Goal: Transaction & Acquisition: Purchase product/service

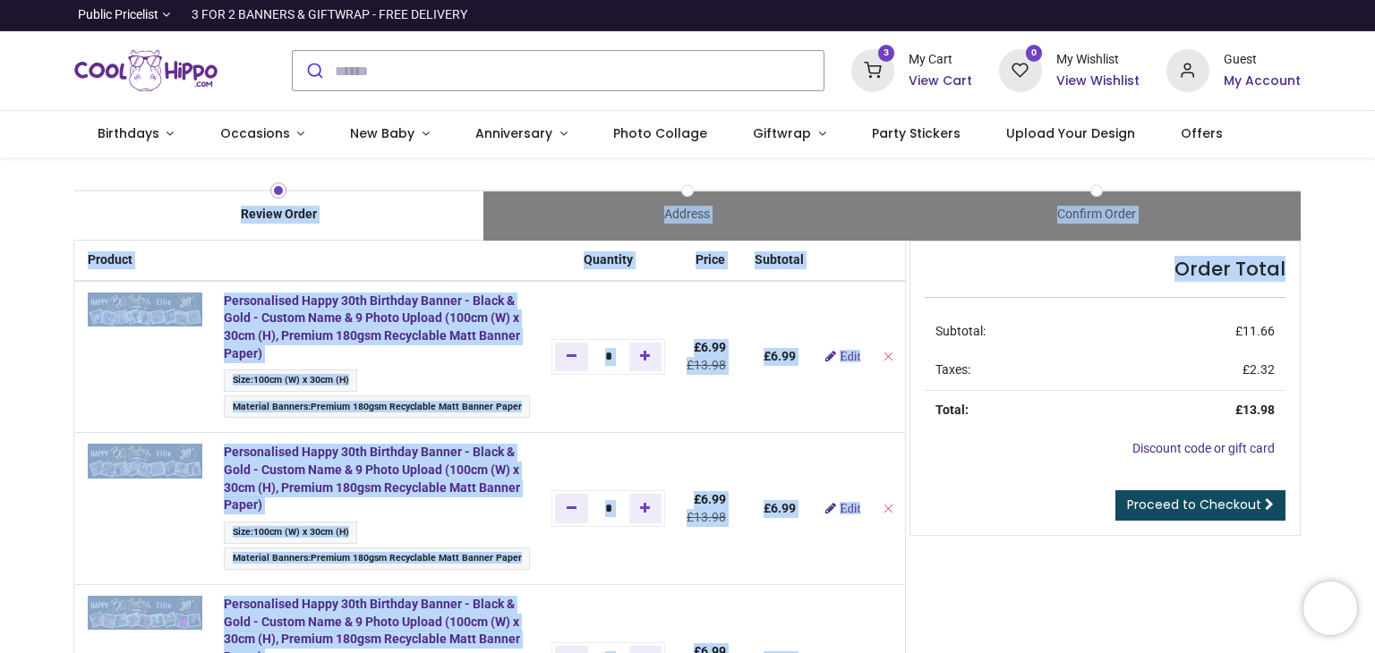
drag, startPoint x: 1370, startPoint y: 206, endPoint x: 1369, endPoint y: 269, distance: 62.7
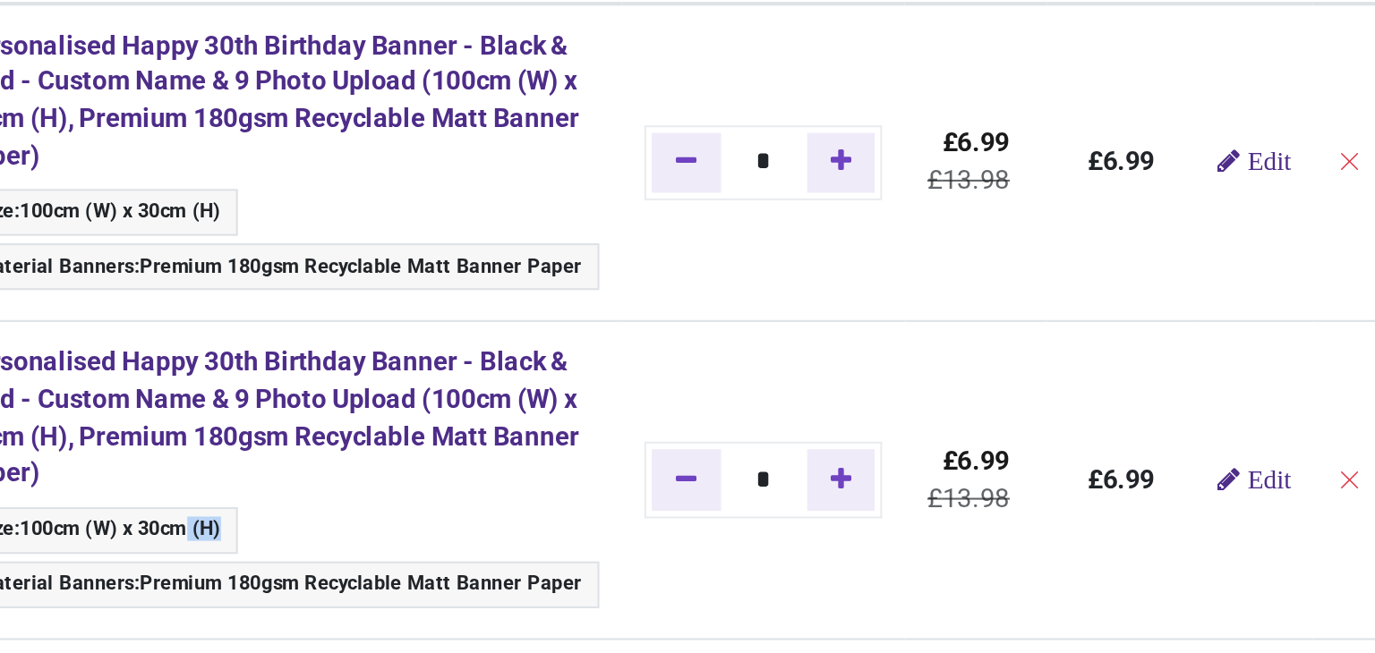
drag, startPoint x: 335, startPoint y: 534, endPoint x: 414, endPoint y: 526, distance: 79.2
click at [414, 526] on ul "Size : 100cm (W) x 30cm (H) Material Banners : Premium 180gsm Recyclable Matt B…" at bounding box center [377, 548] width 306 height 52
click at [609, 589] on td "*" at bounding box center [608, 661] width 135 height 152
drag, startPoint x: 609, startPoint y: 589, endPoint x: 494, endPoint y: 588, distance: 114.6
click at [494, 588] on tr "Personalised Happy 30th Birthday Banner - Black & Gold - Custom Name & 9 Photo …" at bounding box center [489, 661] width 831 height 152
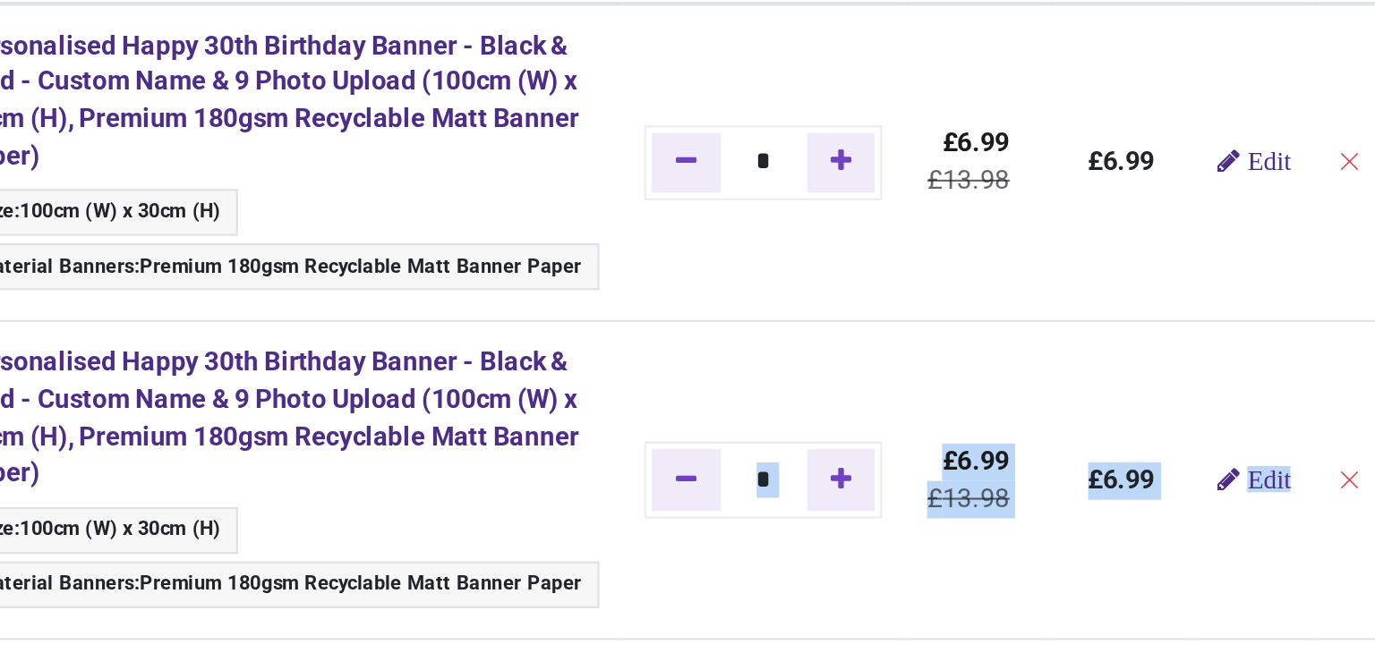
drag, startPoint x: 365, startPoint y: 582, endPoint x: 553, endPoint y: 559, distance: 189.4
click at [553, 559] on tbody "Personalised Happy 30th Birthday Banner - Black & Gold - Custom Name & 9 Photo …" at bounding box center [489, 577] width 831 height 593
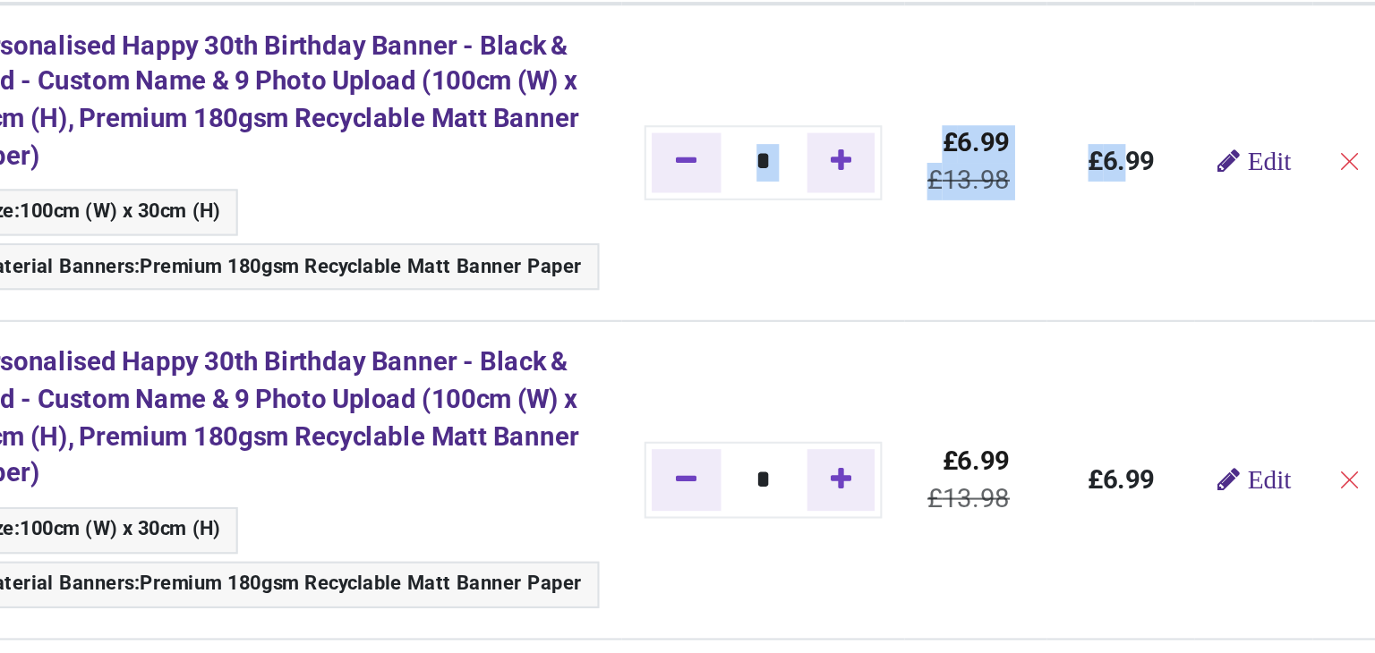
drag, startPoint x: 602, startPoint y: 403, endPoint x: 783, endPoint y: 394, distance: 181.0
click at [783, 394] on tr "Personalised Happy 30th Birthday Banner - Black & Gold - Custom Name & 9 Photo …" at bounding box center [489, 357] width 831 height 152
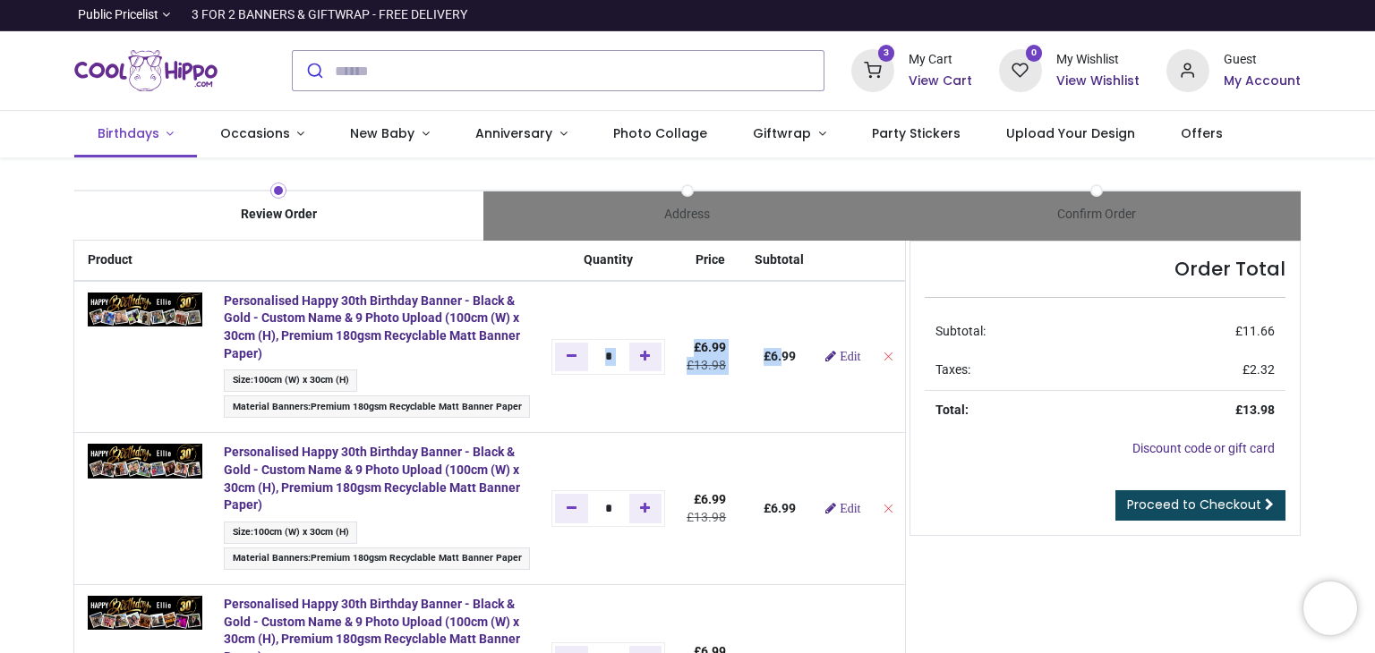
click at [157, 129] on span "Birthdays" at bounding box center [130, 133] width 65 height 18
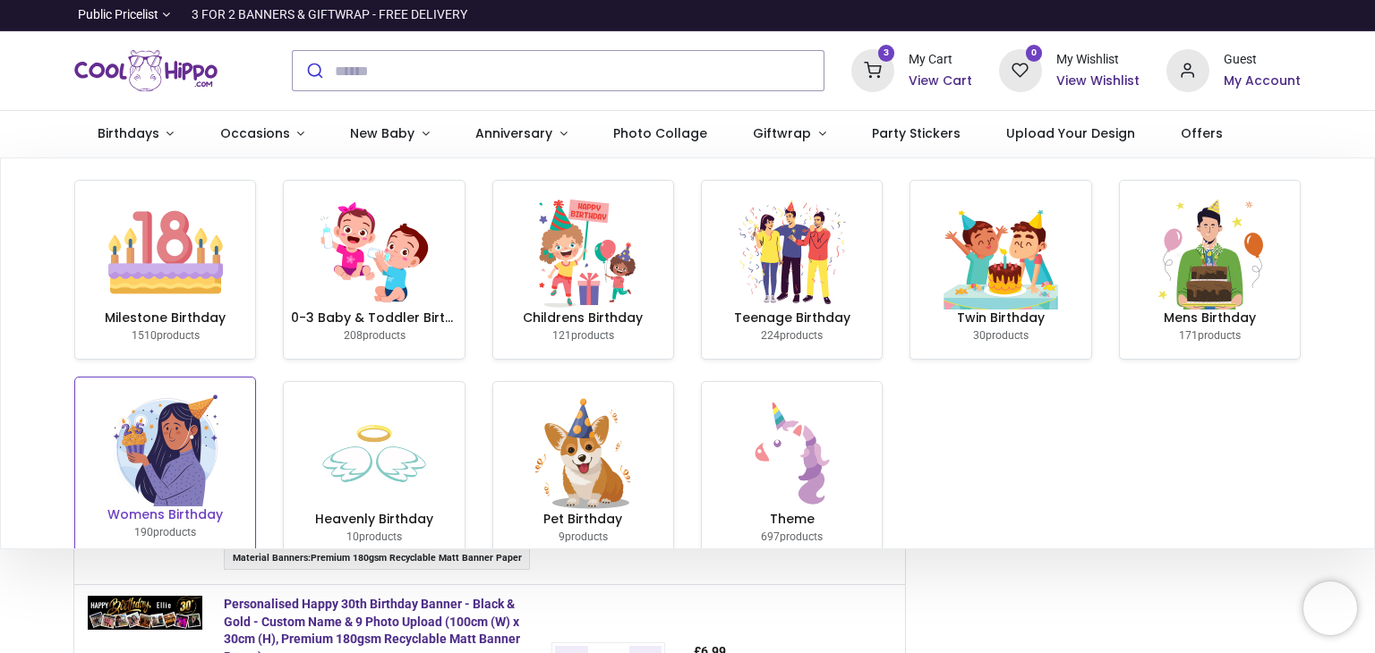
click at [184, 470] on img at bounding box center [165, 449] width 115 height 115
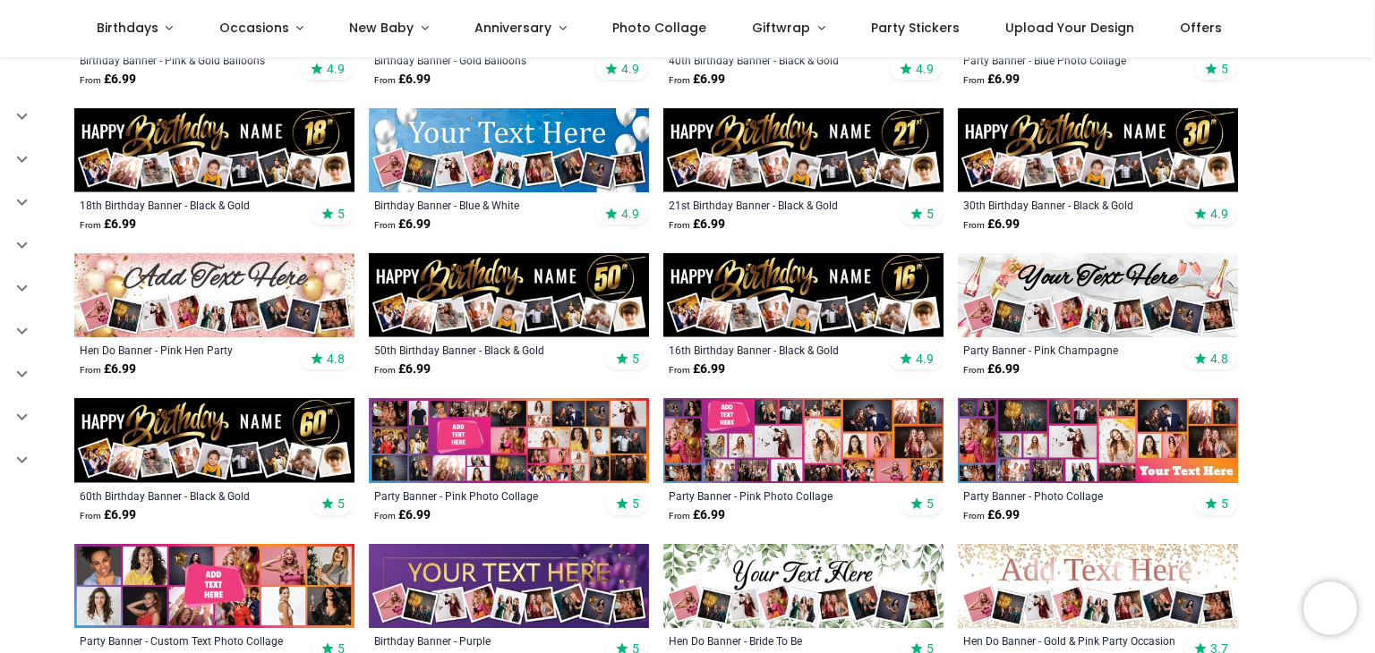
scroll to position [410, 0]
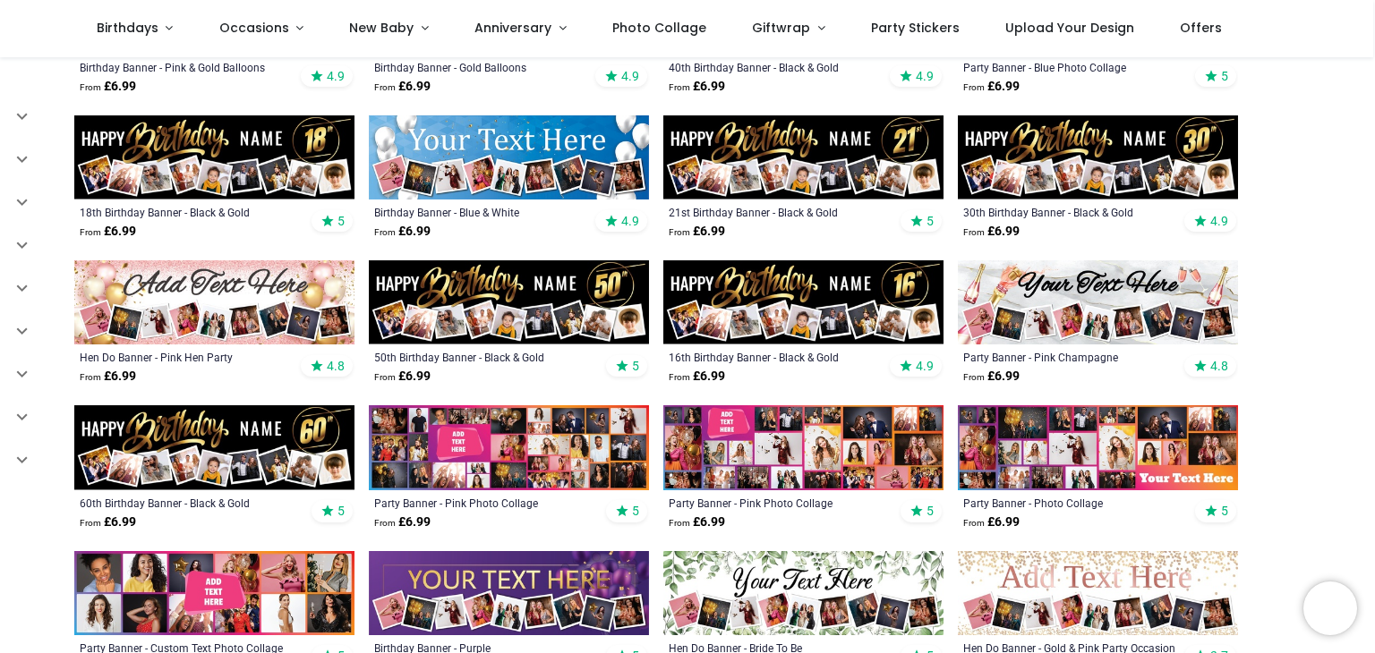
click at [1096, 131] on img at bounding box center [1098, 157] width 280 height 84
click at [1076, 146] on img at bounding box center [1098, 157] width 280 height 84
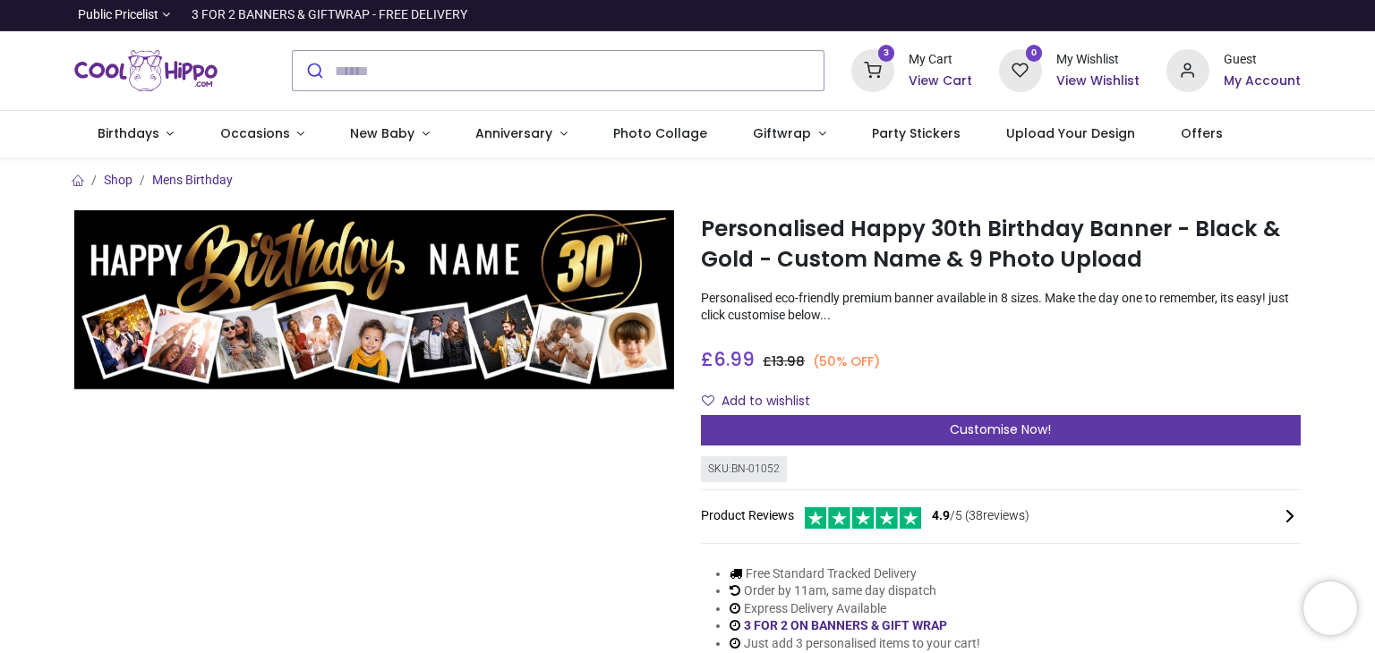
click at [992, 436] on span "Customise Now!" at bounding box center [1000, 430] width 101 height 18
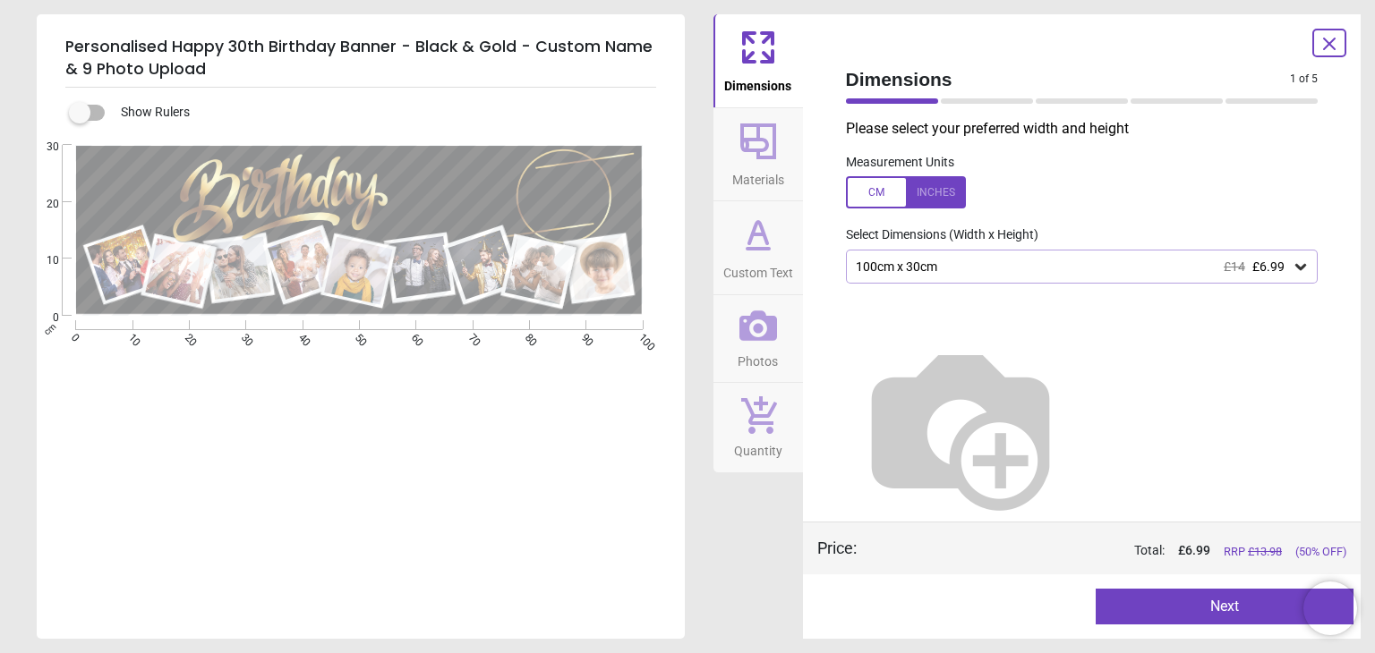
click at [765, 242] on icon at bounding box center [758, 232] width 18 height 21
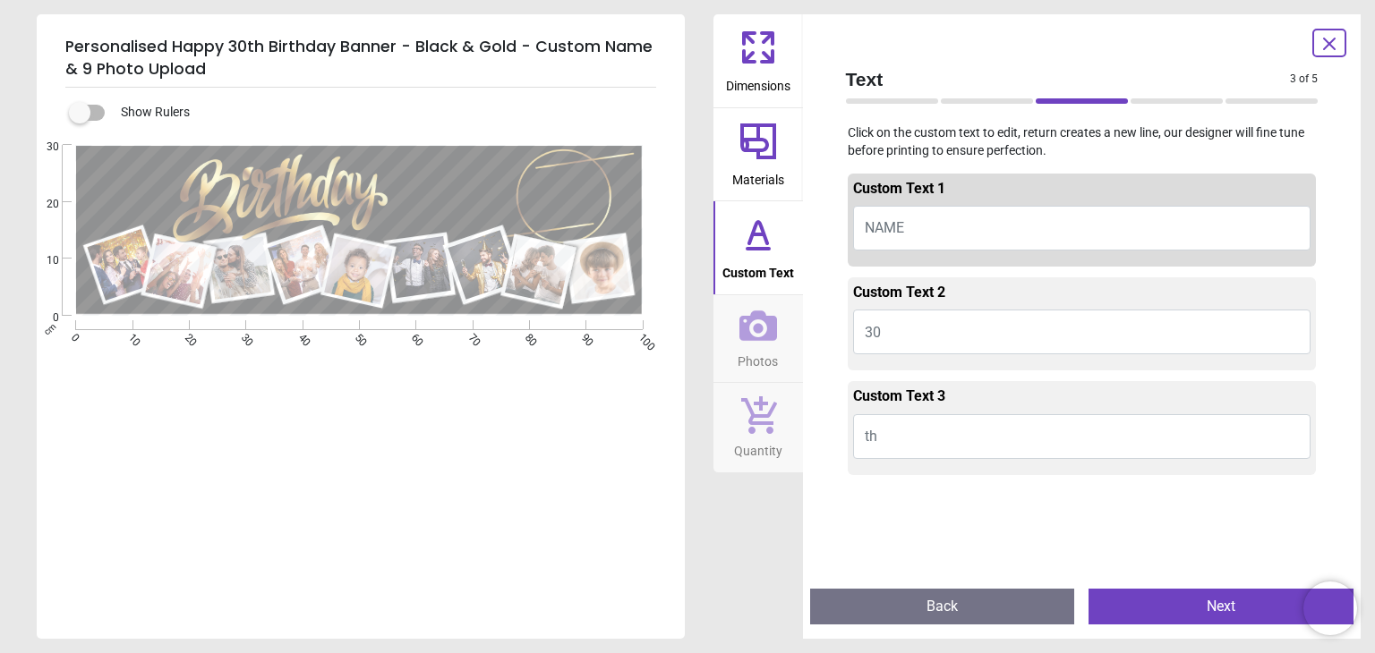
click at [892, 227] on span "NAME" at bounding box center [884, 227] width 39 height 17
type textarea "*****"
click at [758, 331] on icon at bounding box center [758, 326] width 38 height 30
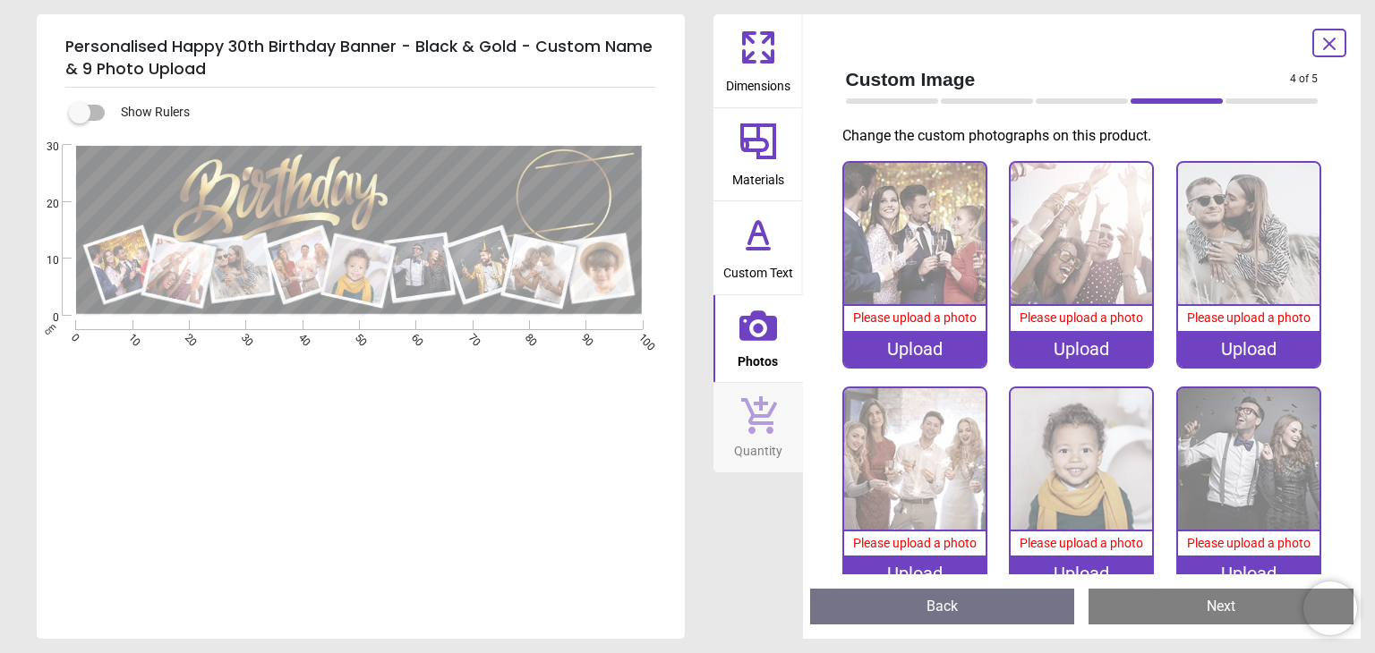
click at [920, 346] on div "Upload" at bounding box center [914, 349] width 141 height 36
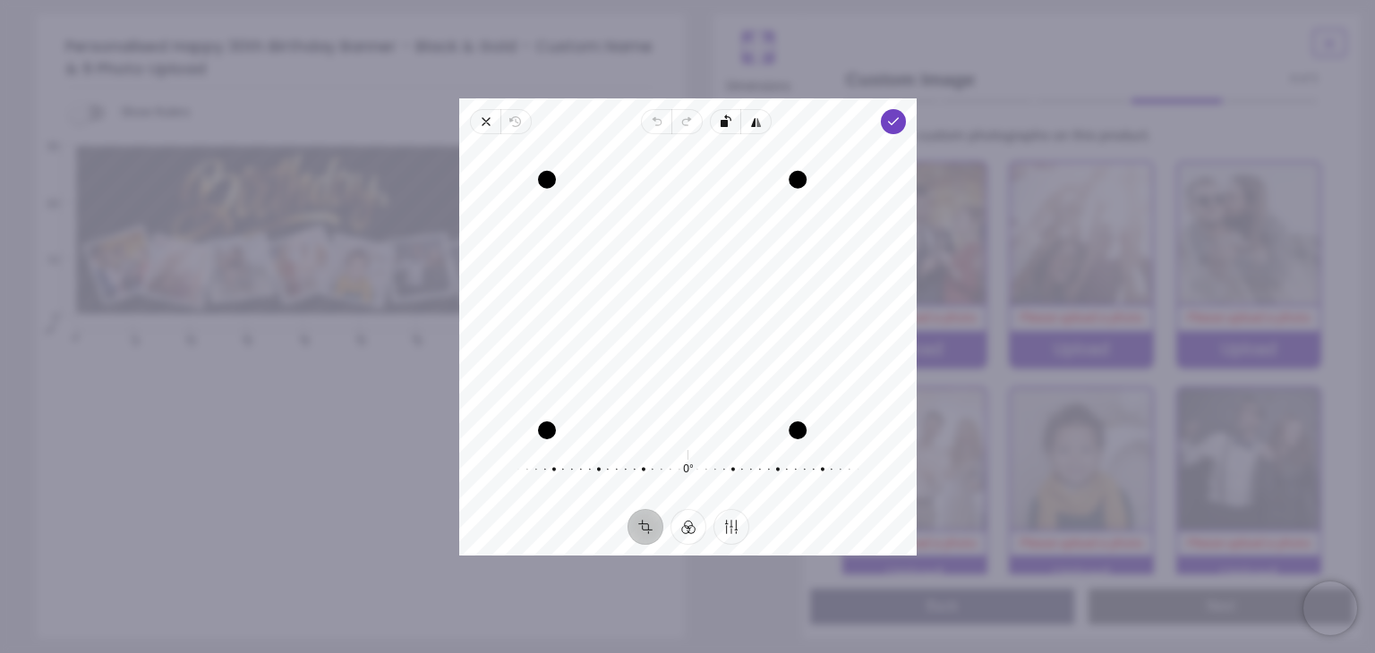
drag, startPoint x: 835, startPoint y: 149, endPoint x: 806, endPoint y: 181, distance: 43.7
click at [806, 181] on div "Drag corner tr" at bounding box center [798, 179] width 18 height 18
click at [888, 121] on polyline "button" at bounding box center [893, 121] width 10 height 6
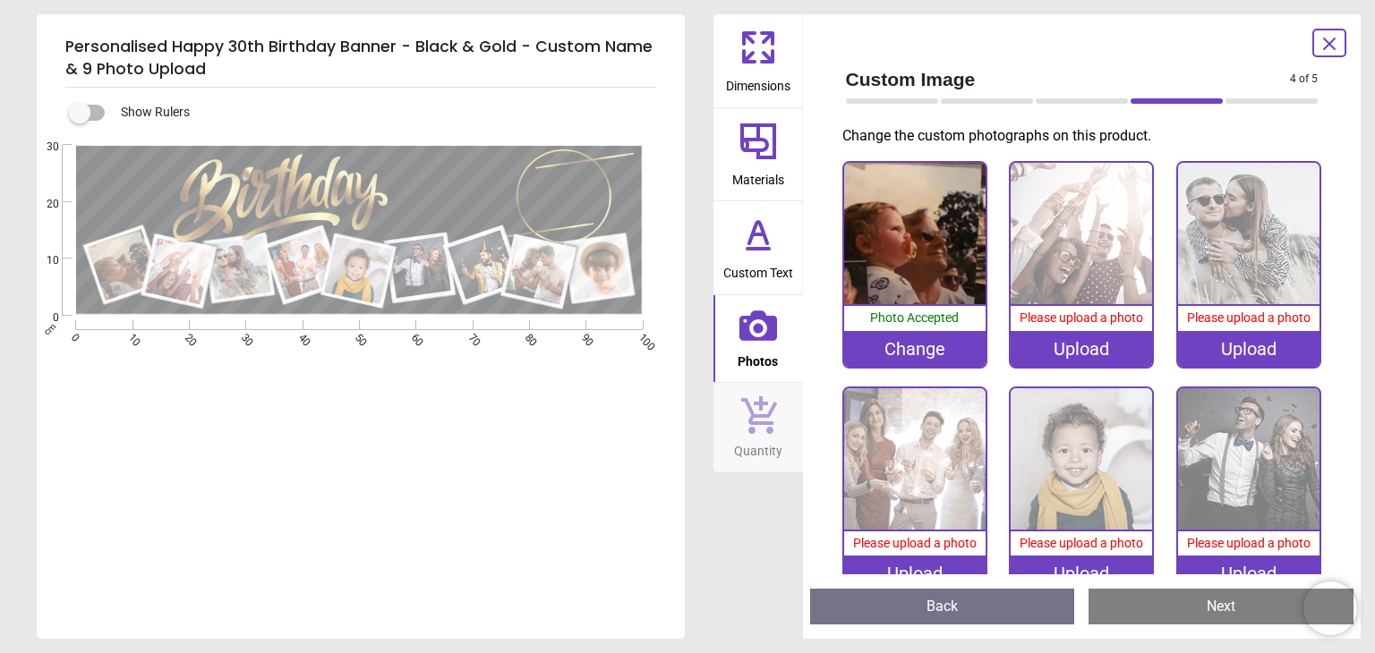
click at [1067, 519] on img at bounding box center [1081, 458] width 141 height 141
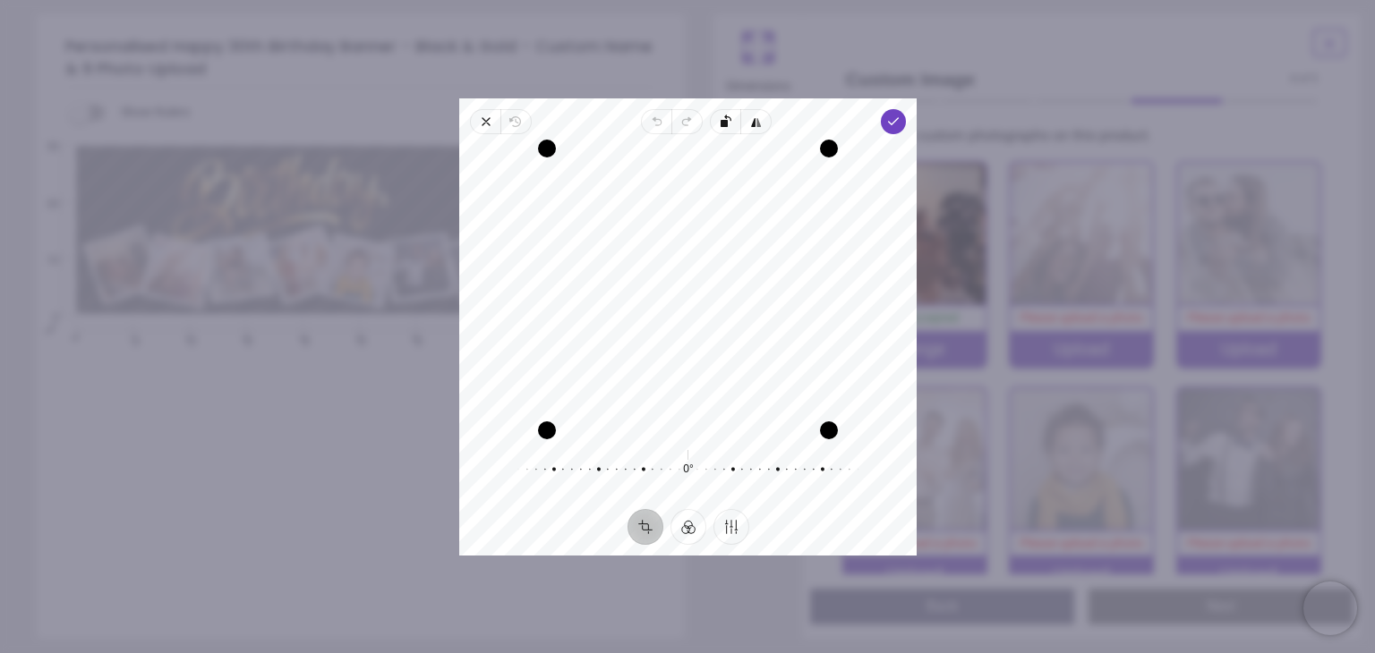
drag, startPoint x: 720, startPoint y: 401, endPoint x: 622, endPoint y: 397, distance: 97.6
click at [622, 397] on div "Recenter" at bounding box center [688, 290] width 429 height 282
click at [890, 130] on span "Done" at bounding box center [893, 121] width 25 height 25
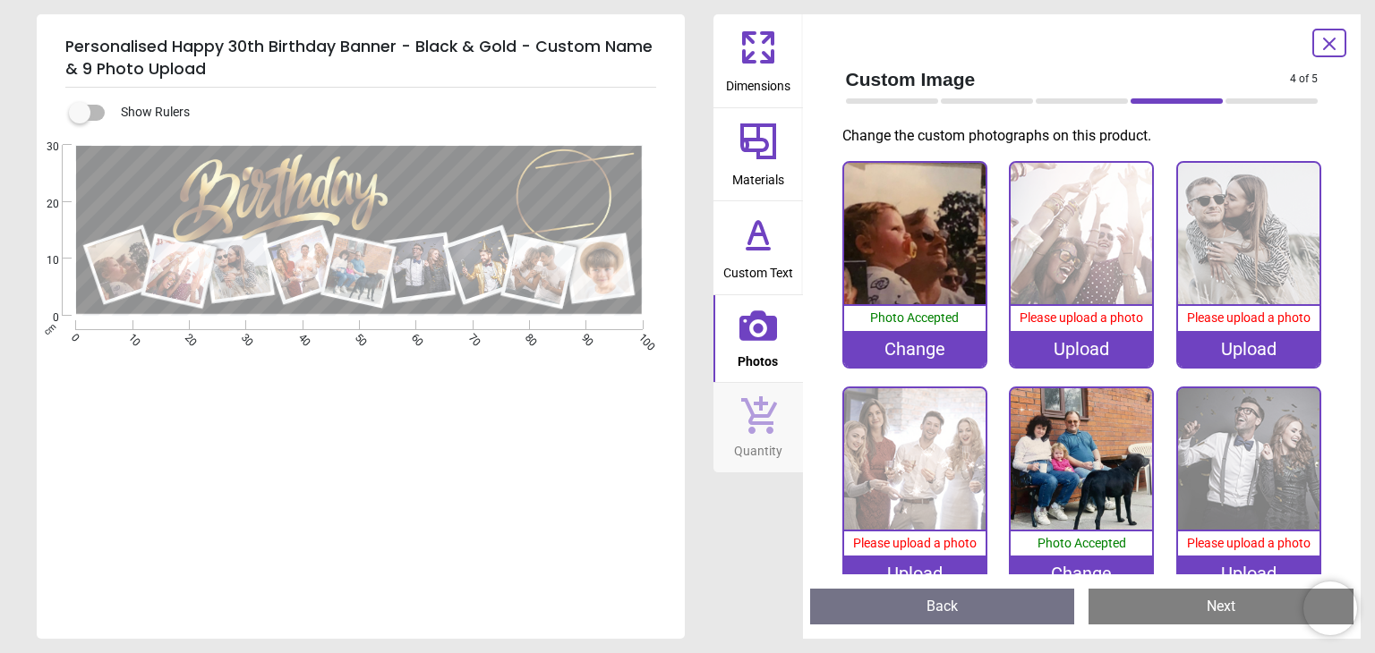
click at [925, 499] on img at bounding box center [914, 458] width 141 height 141
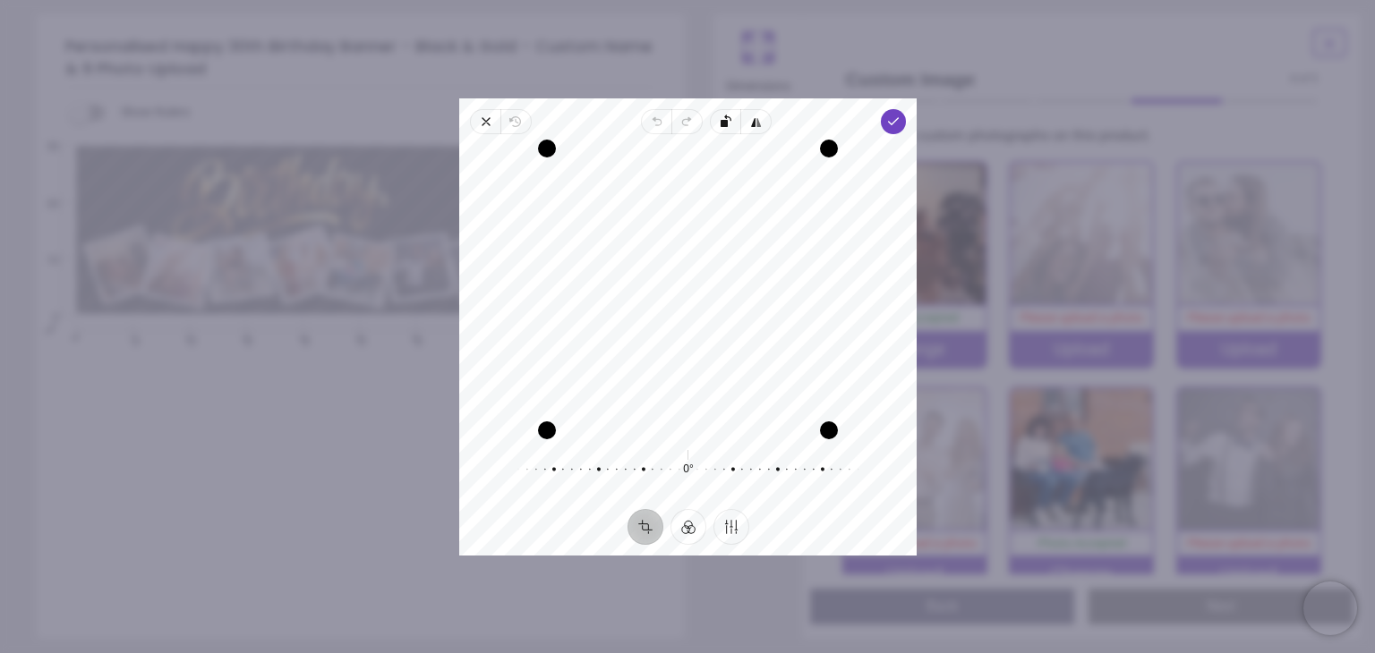
drag, startPoint x: 721, startPoint y: 302, endPoint x: 702, endPoint y: 354, distance: 55.5
click at [702, 354] on div "Recenter" at bounding box center [688, 290] width 429 height 282
click at [890, 130] on span "Done" at bounding box center [893, 121] width 25 height 25
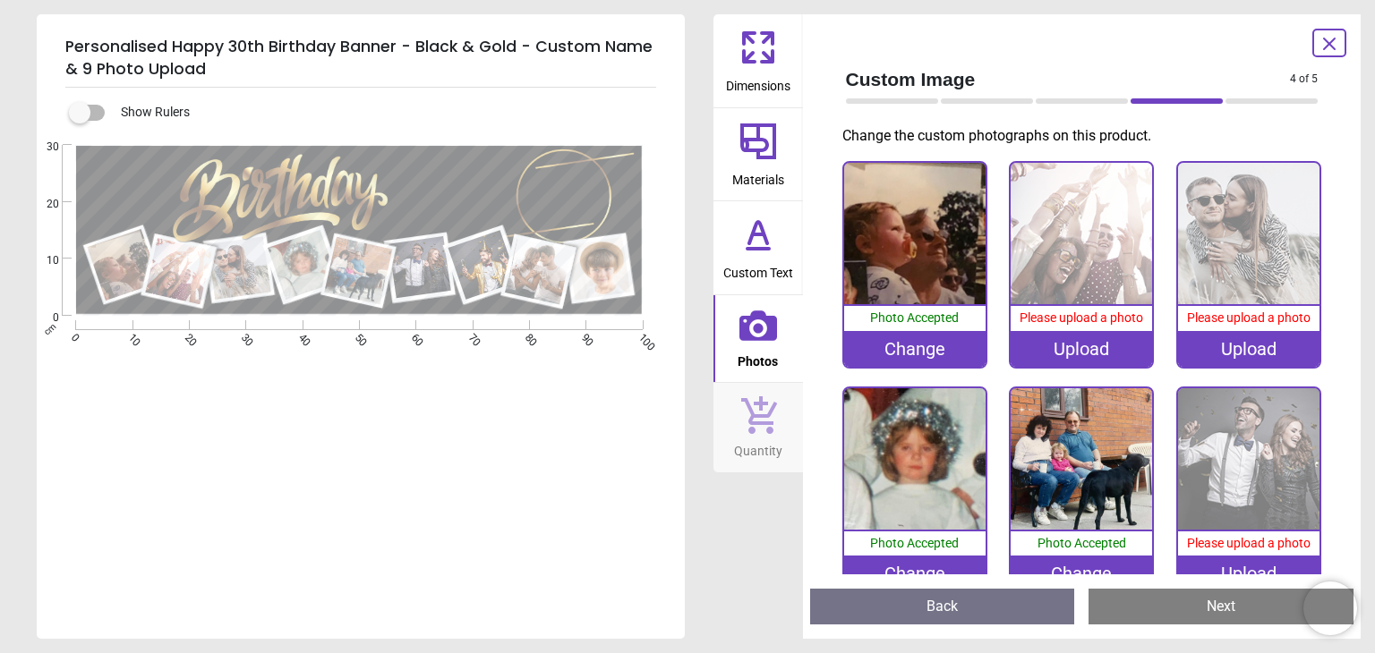
click at [1215, 484] on img at bounding box center [1248, 458] width 141 height 141
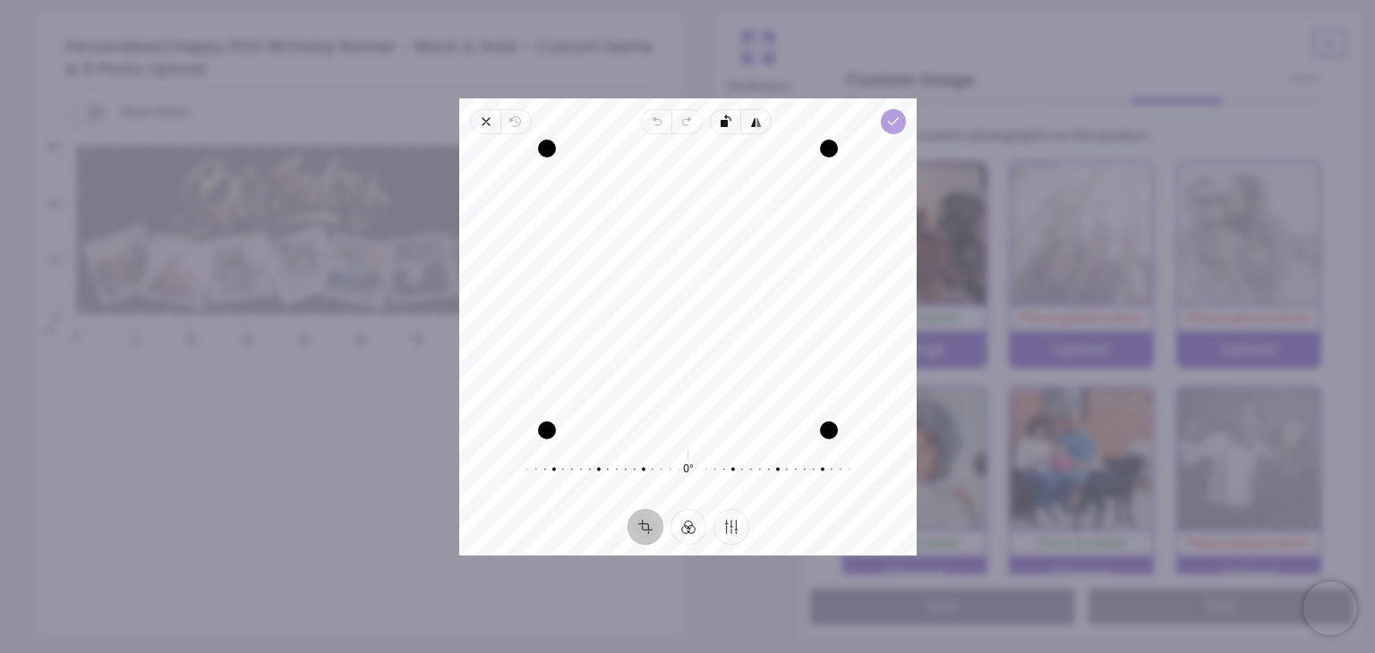
click at [898, 119] on icon "button" at bounding box center [893, 122] width 14 height 14
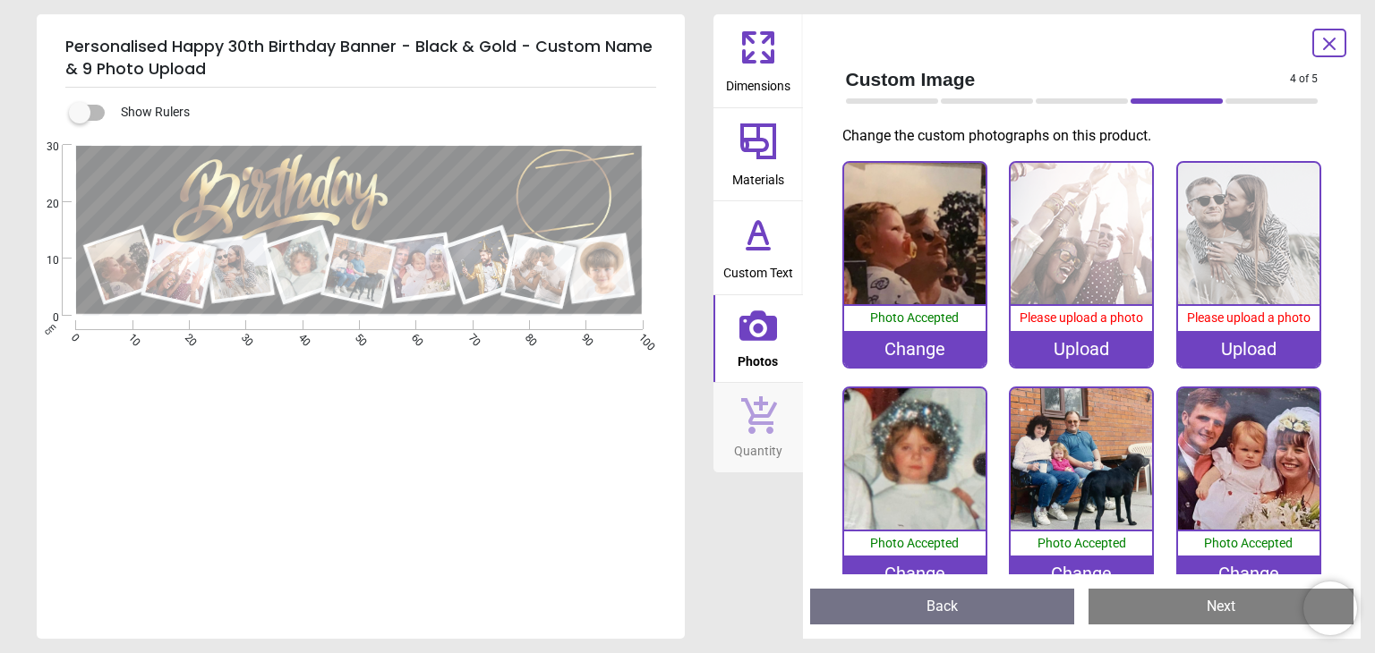
click at [1070, 277] on img at bounding box center [1081, 233] width 141 height 141
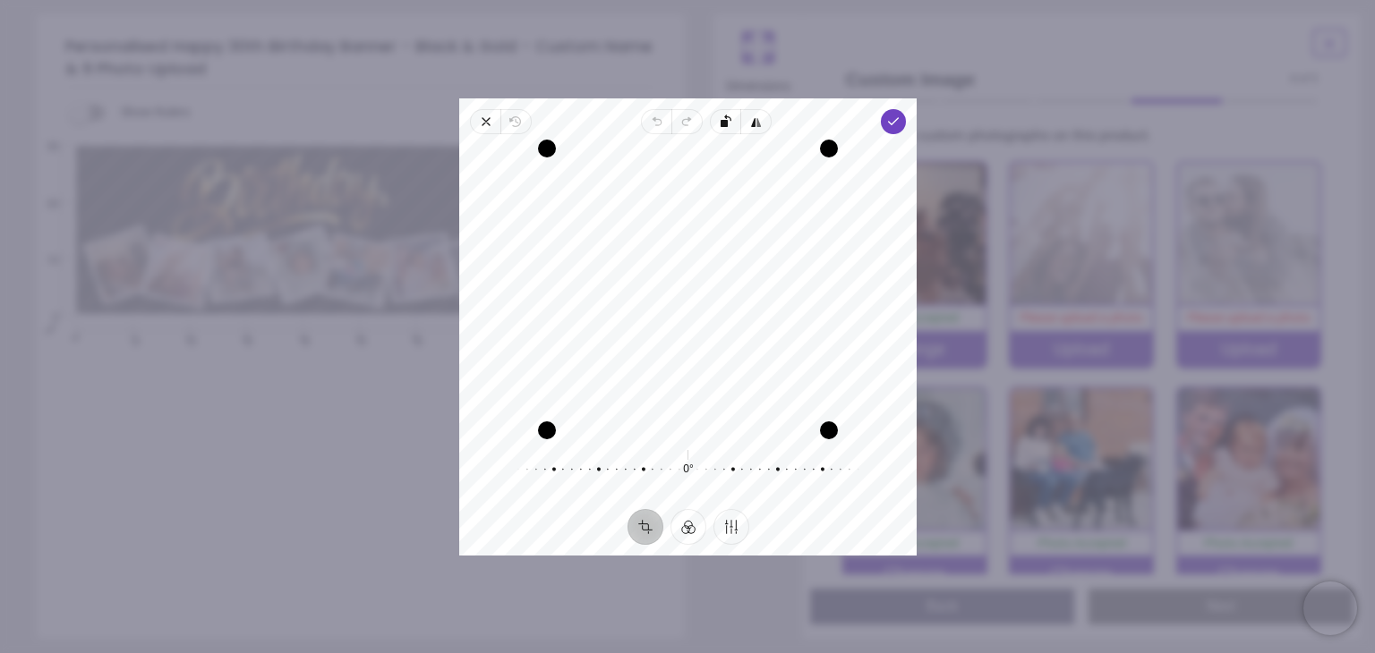
drag, startPoint x: 755, startPoint y: 371, endPoint x: 741, endPoint y: 397, distance: 29.2
click at [741, 397] on div "Recenter" at bounding box center [688, 290] width 429 height 282
drag, startPoint x: 752, startPoint y: 391, endPoint x: 744, endPoint y: 368, distance: 24.6
click at [744, 368] on div "Recenter" at bounding box center [688, 290] width 429 height 282
click at [895, 123] on icon "button" at bounding box center [893, 122] width 14 height 14
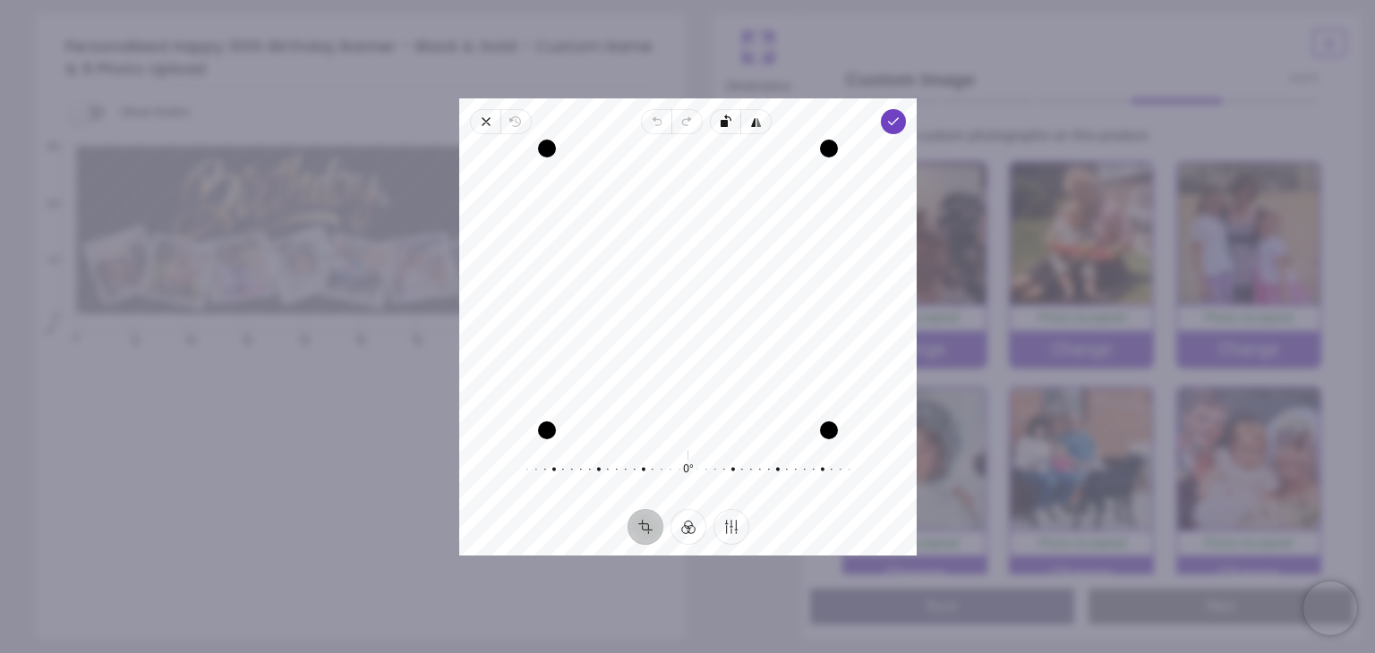
scroll to position [254, 0]
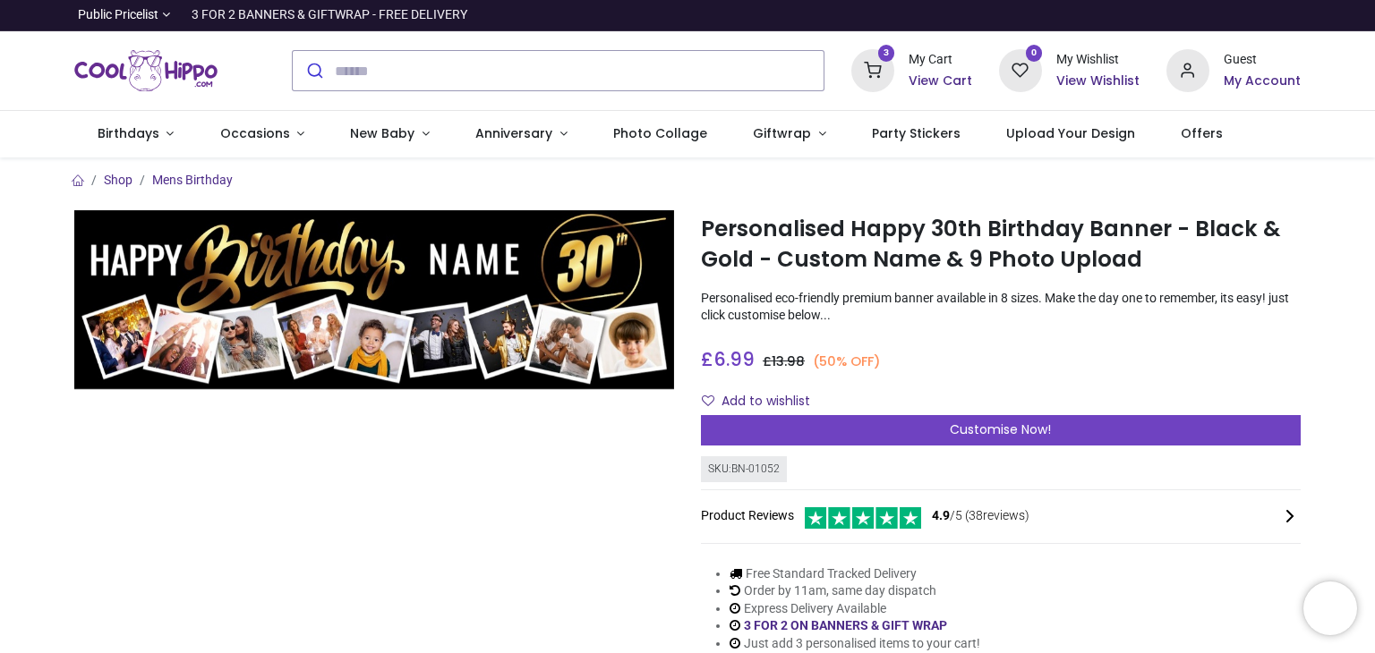
click at [883, 69] on icon at bounding box center [872, 70] width 43 height 43
click at [474, 551] on div at bounding box center [687, 326] width 1375 height 653
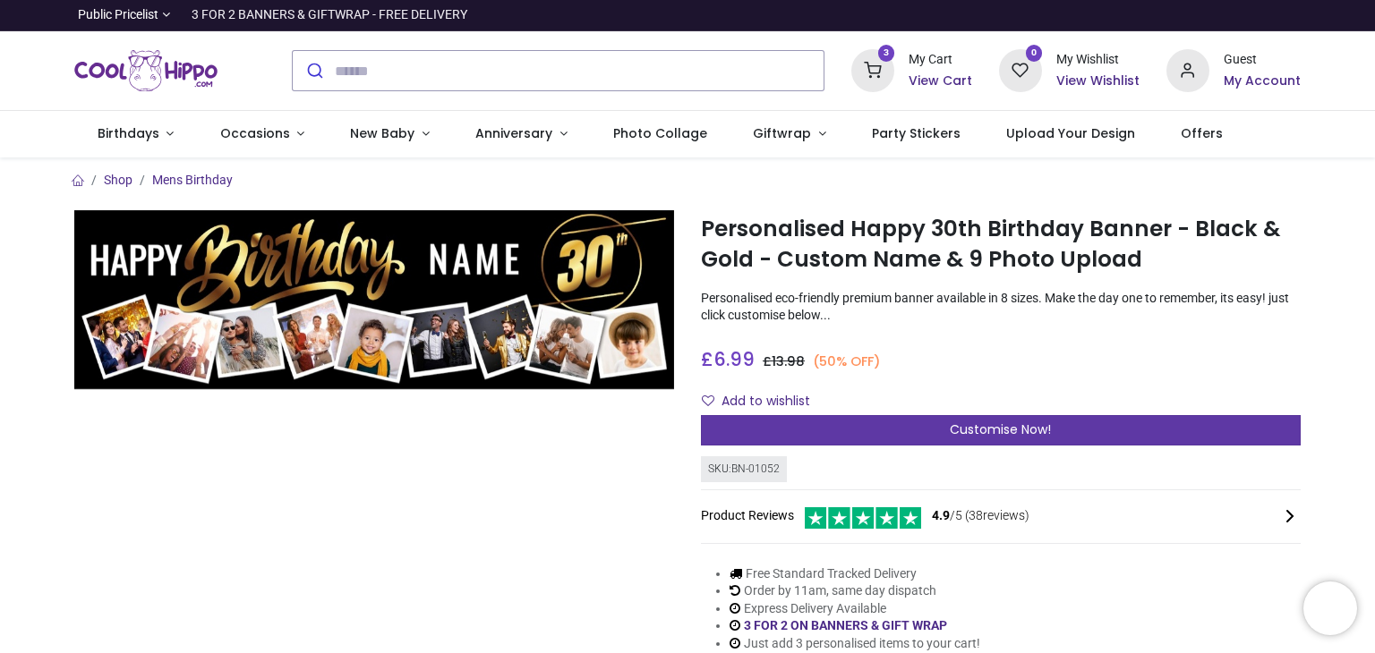
click at [1009, 435] on span "Customise Now!" at bounding box center [1000, 430] width 101 height 18
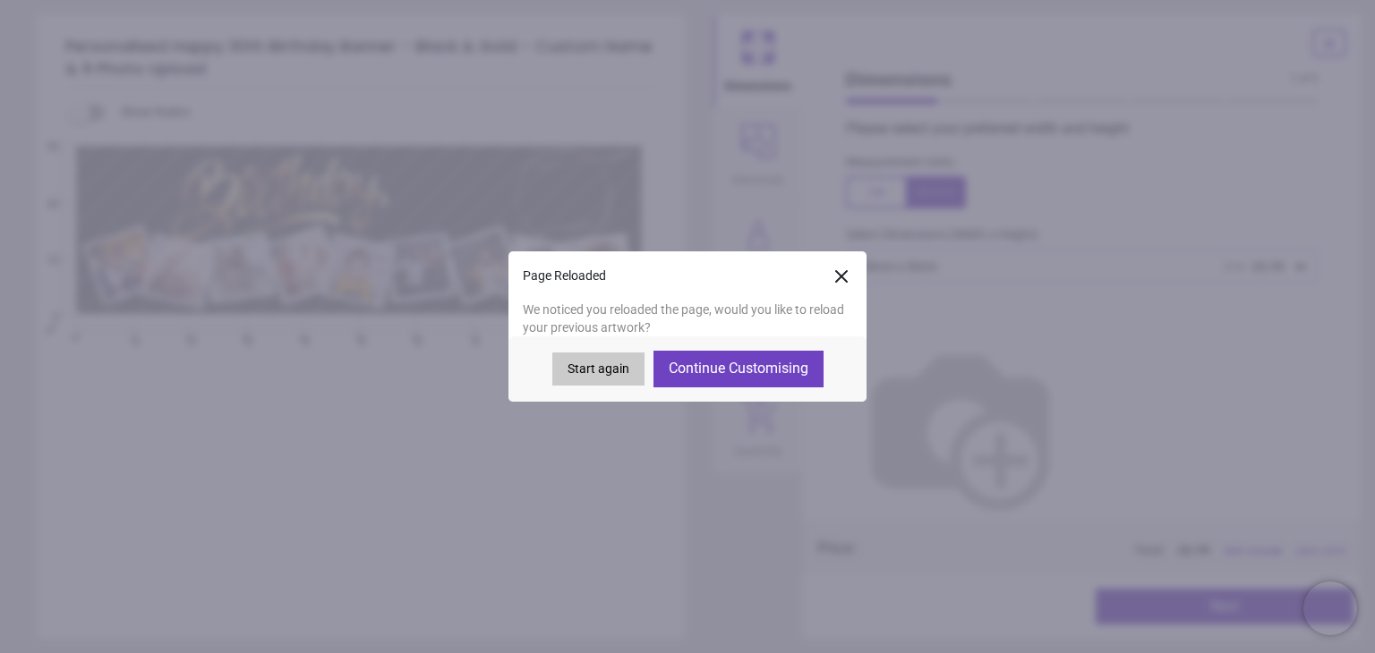
click at [764, 369] on button "Continue Customising" at bounding box center [738, 369] width 170 height 36
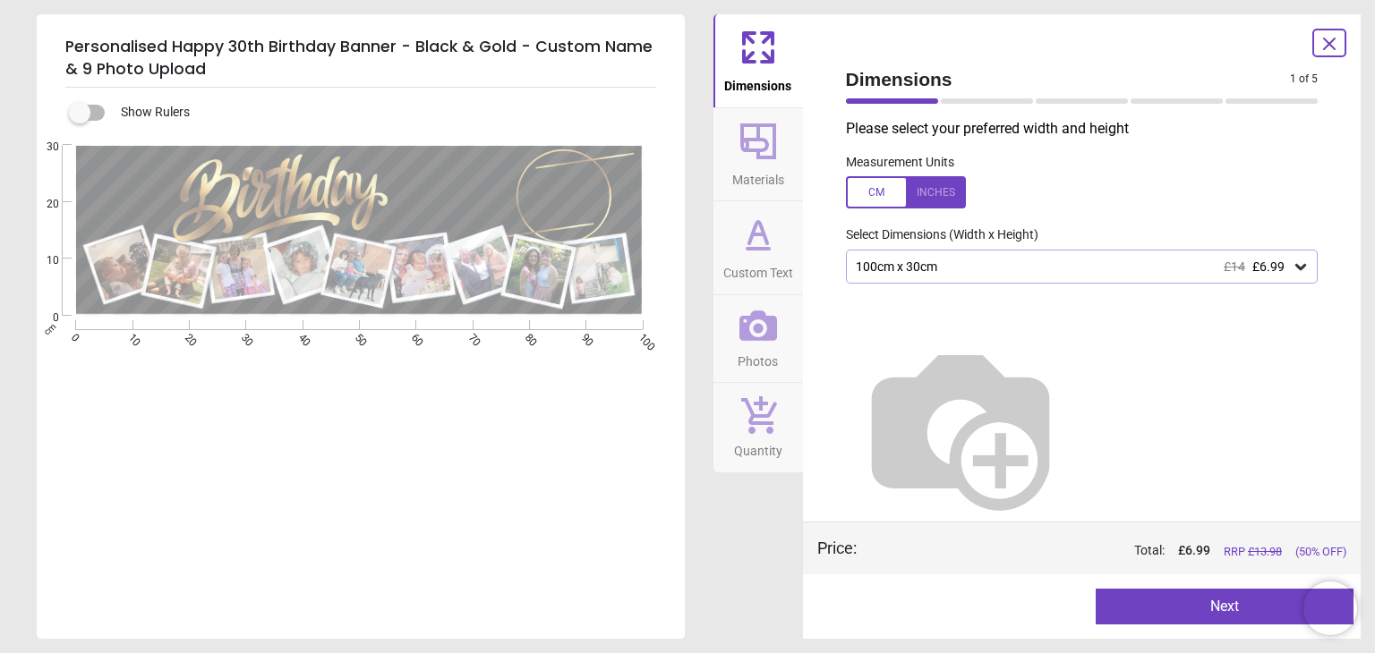
type textarea "*****"
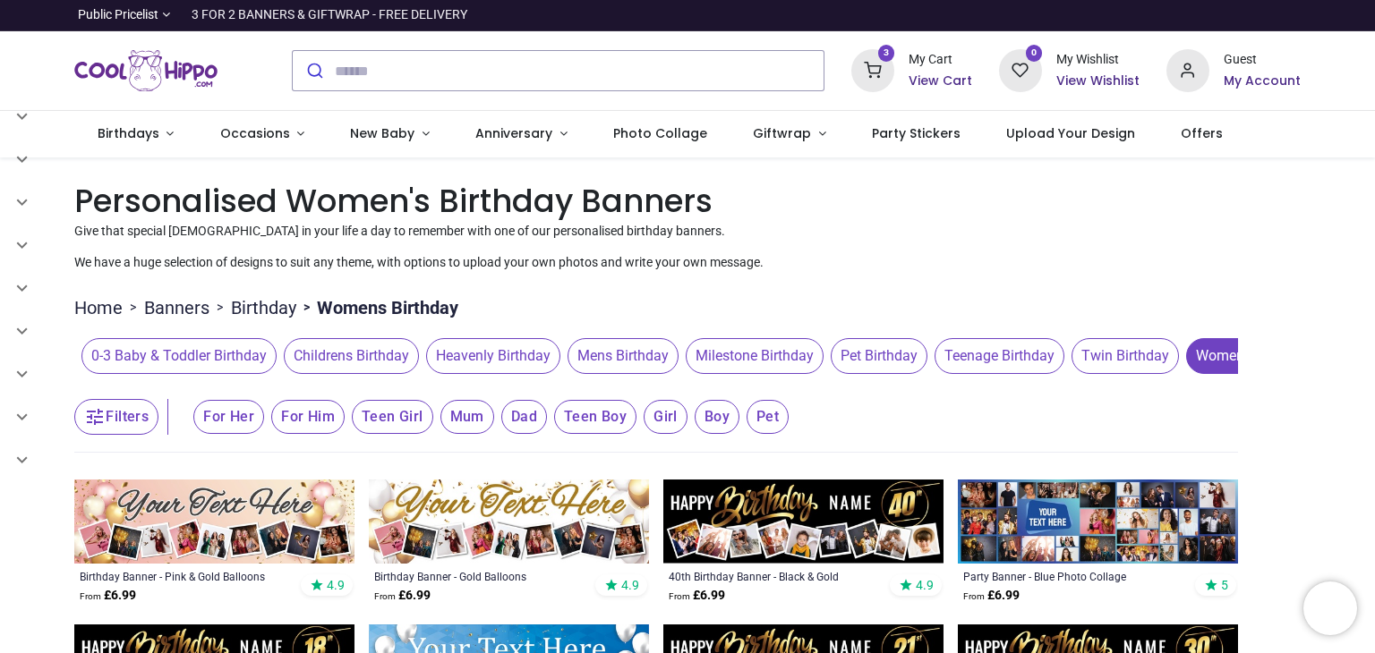
click at [894, 76] on icon at bounding box center [872, 70] width 43 height 43
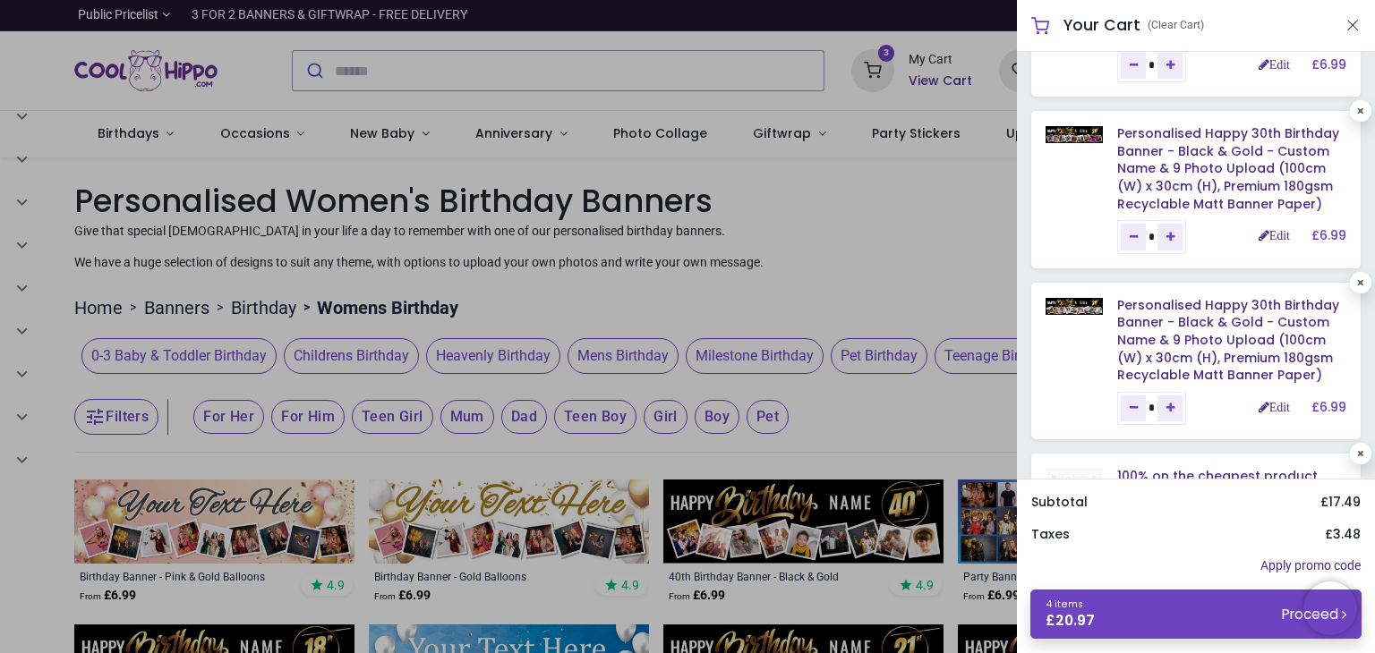
scroll to position [313, 0]
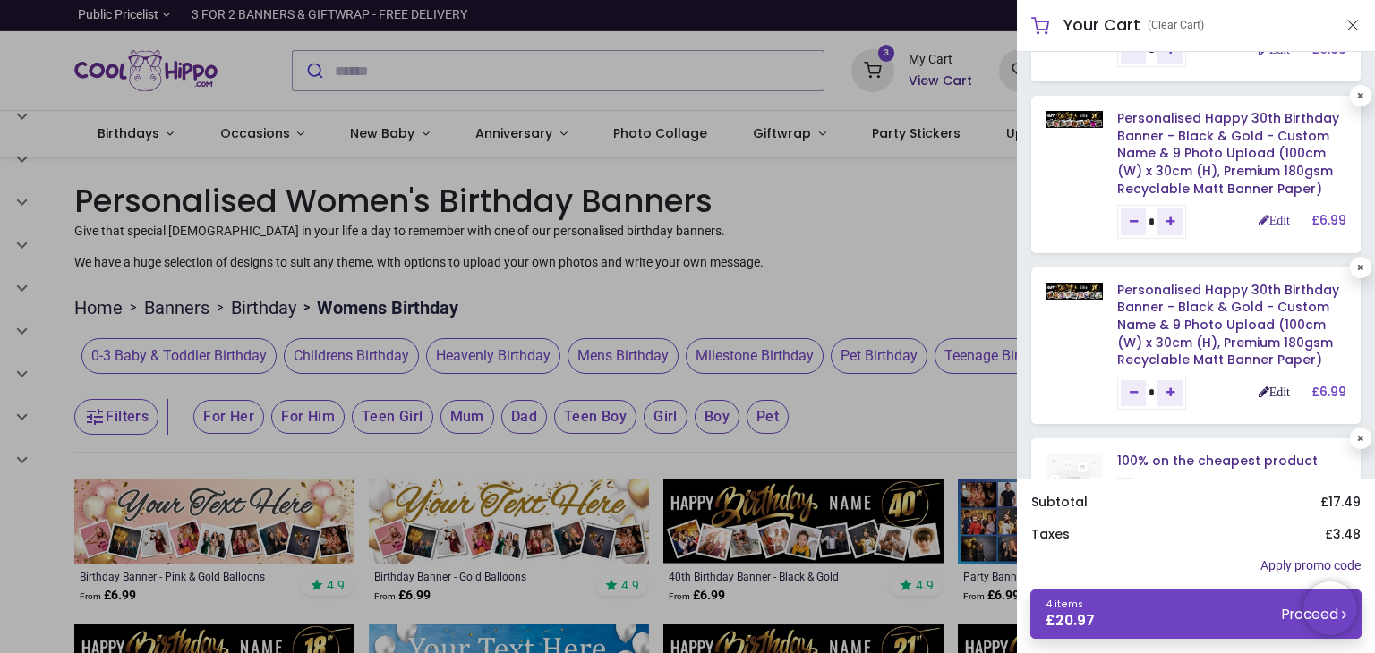
click at [1259, 395] on link "Edit" at bounding box center [1274, 392] width 31 height 13
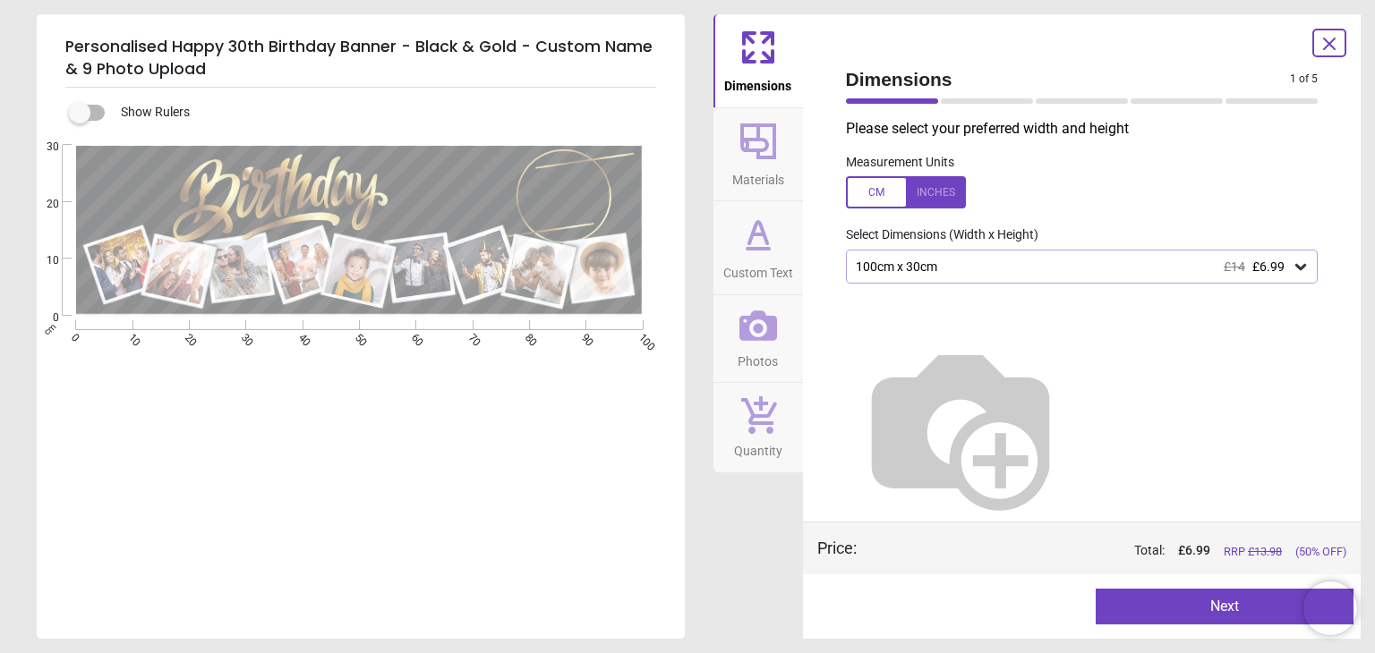
type textarea "*****"
type textarea "**"
type textarea "*****"
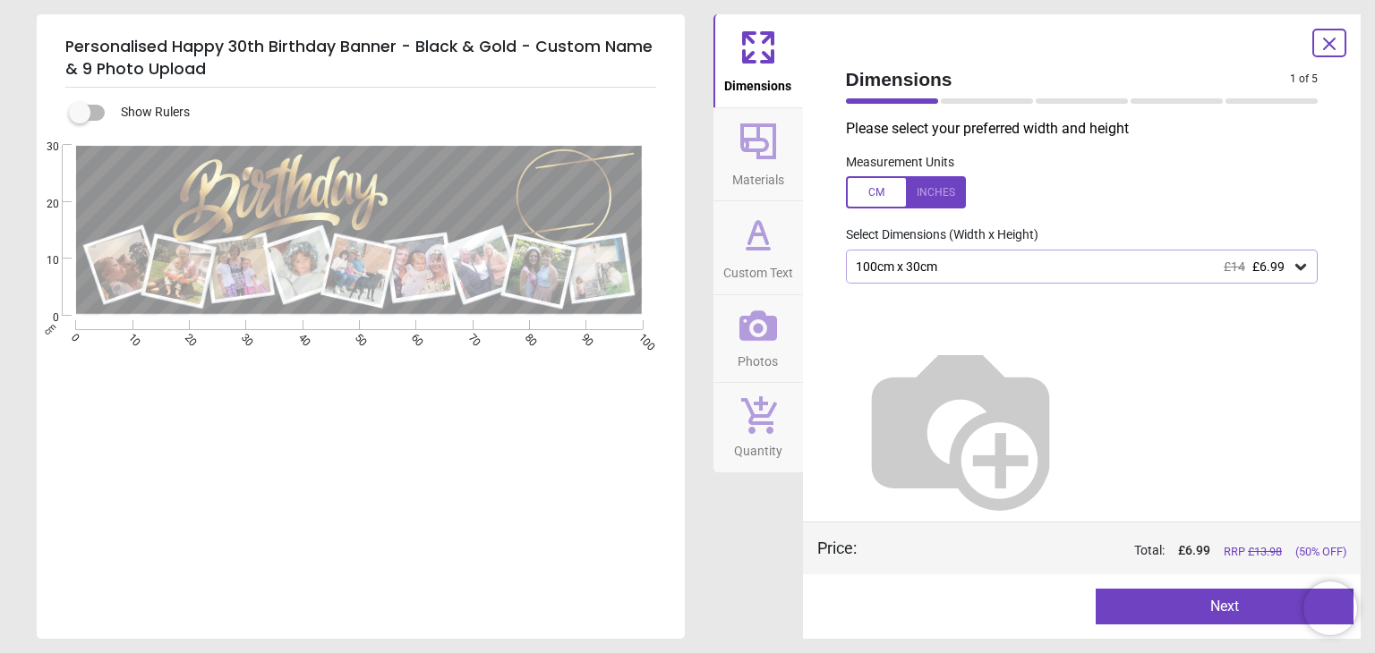
click at [1212, 608] on button "Next" at bounding box center [1225, 607] width 258 height 36
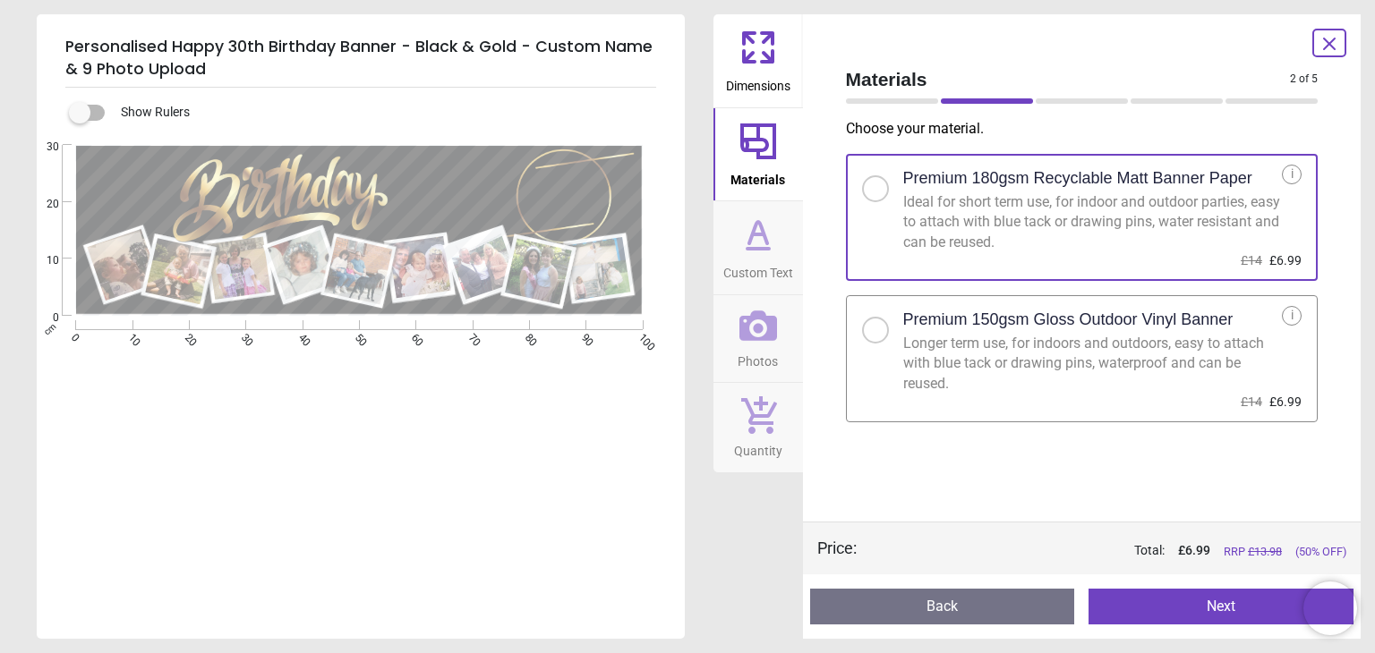
click at [1212, 608] on button "Next" at bounding box center [1220, 607] width 265 height 36
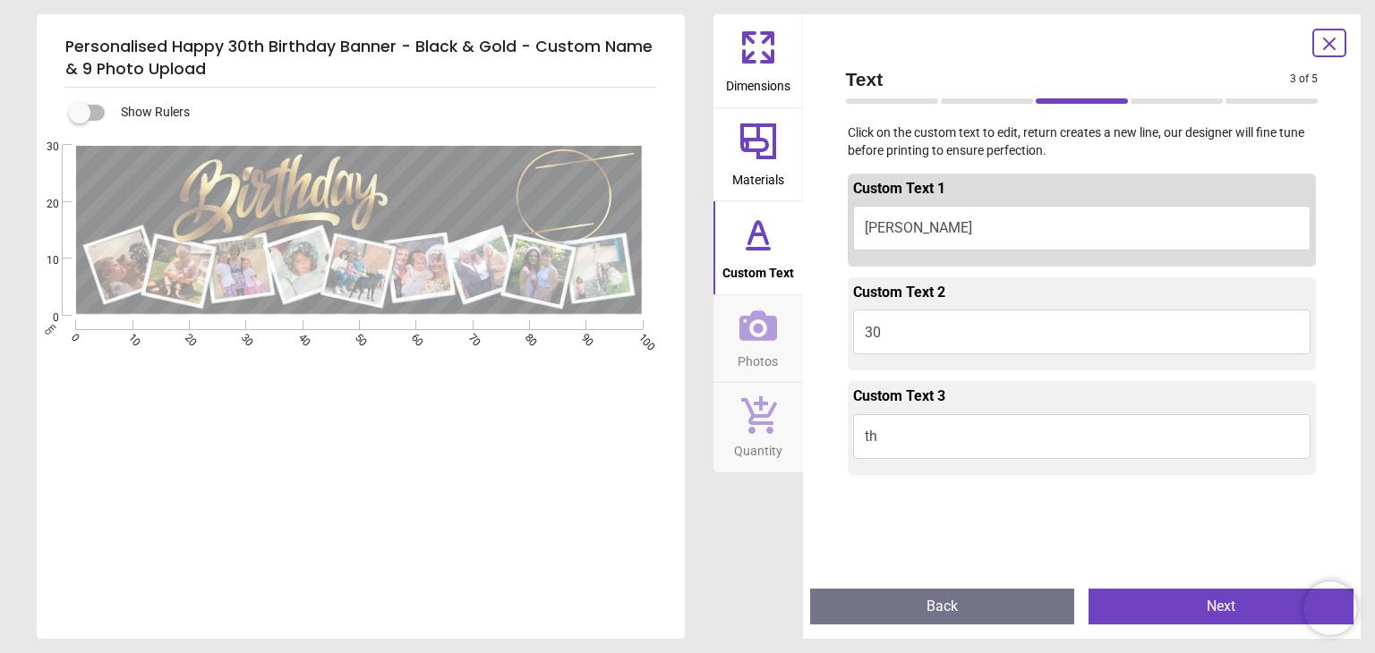
click at [1212, 608] on button "Next" at bounding box center [1220, 607] width 265 height 36
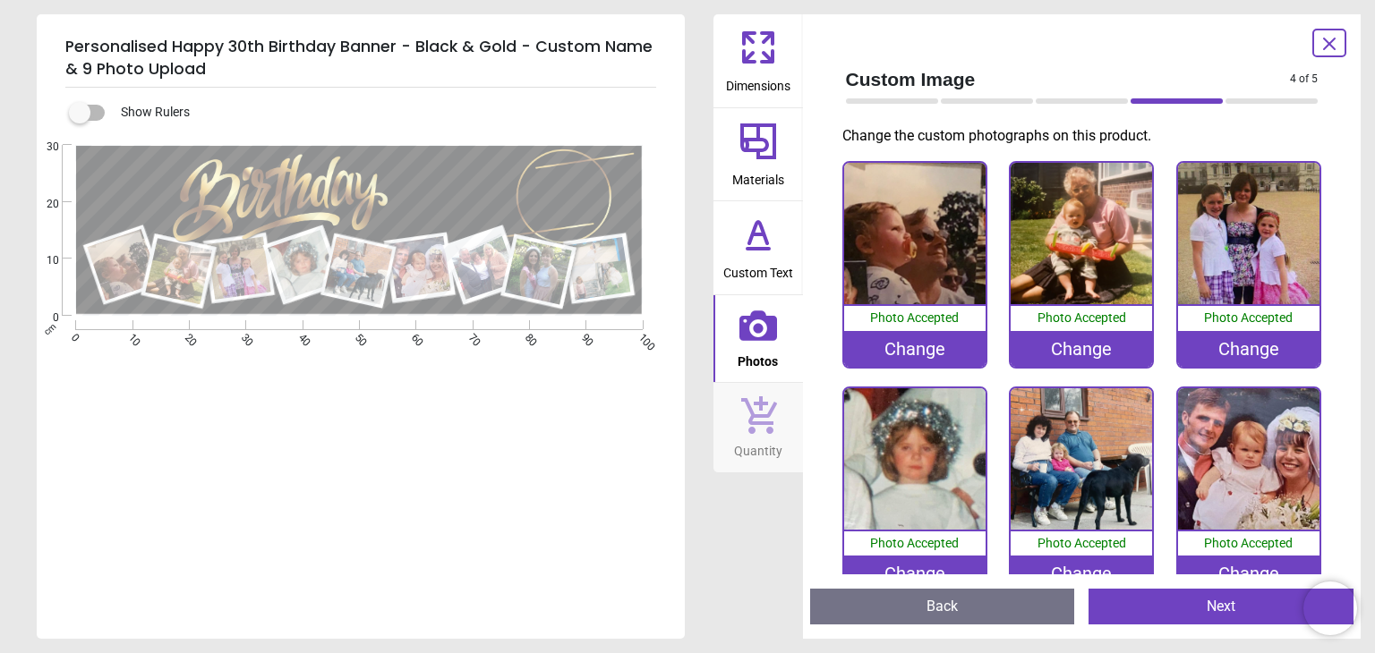
click at [1212, 608] on button "Next" at bounding box center [1220, 607] width 265 height 36
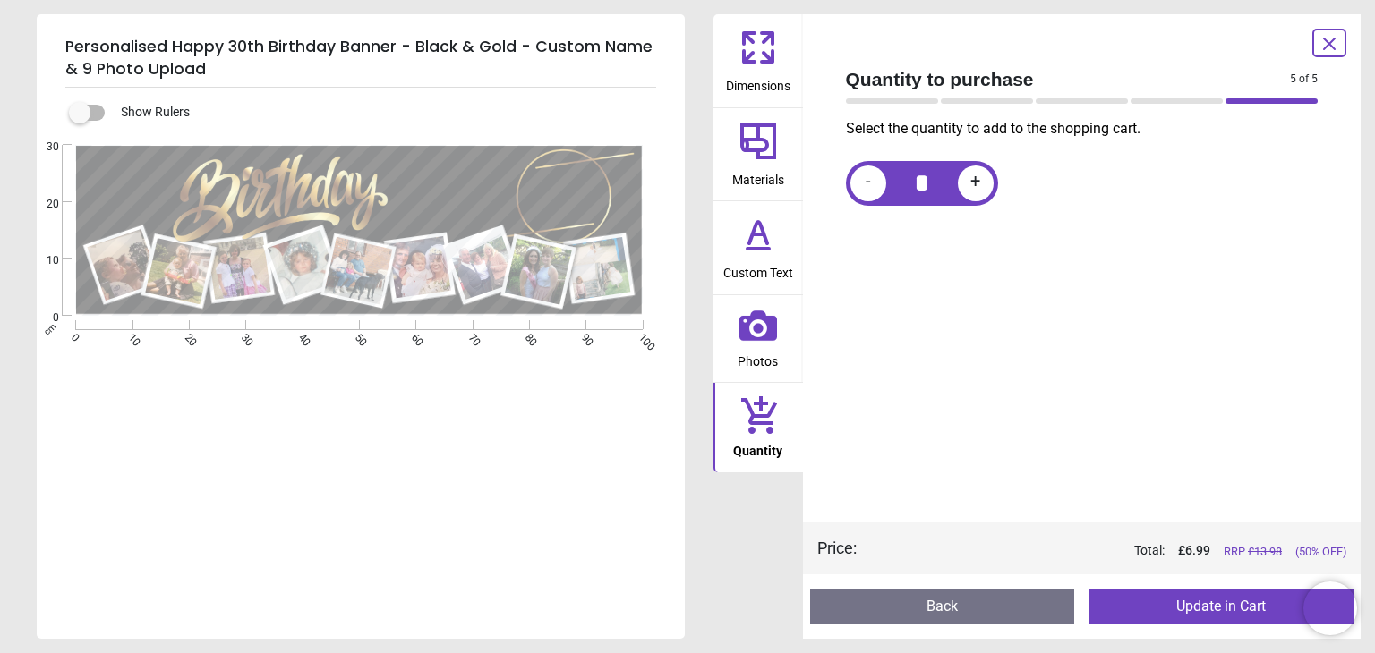
click at [1212, 608] on button "Update in Cart" at bounding box center [1220, 607] width 265 height 36
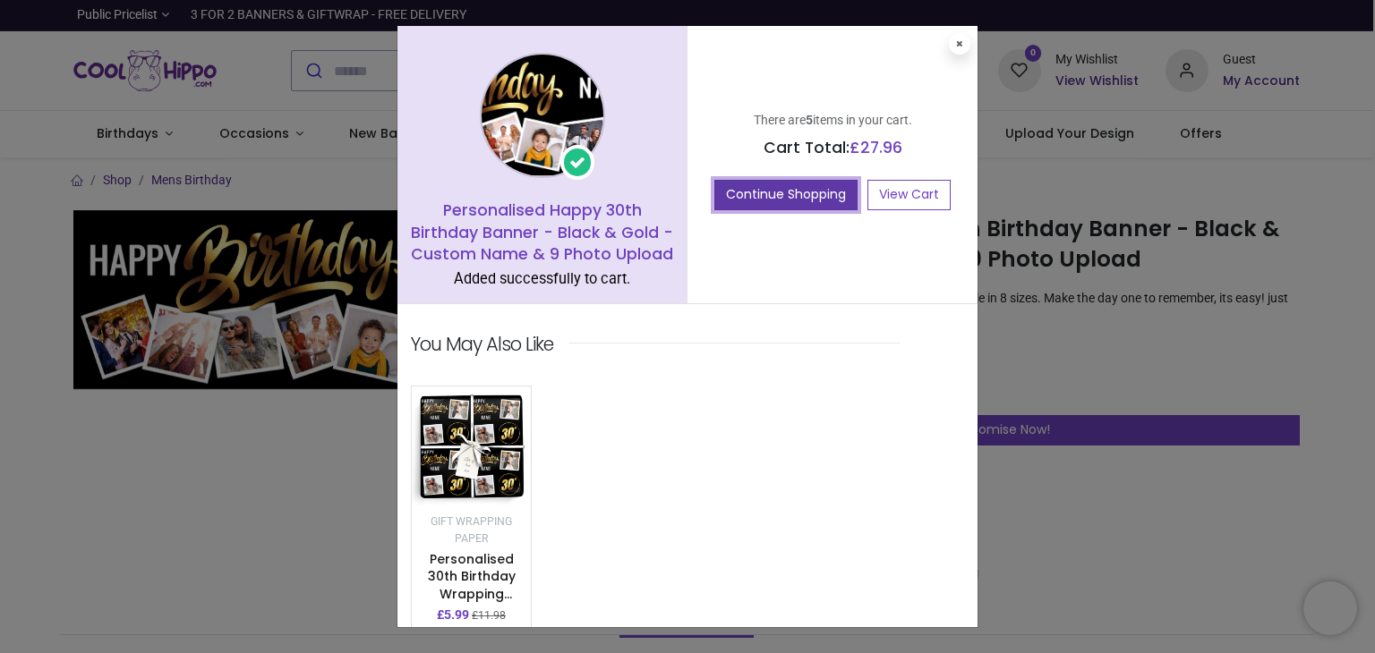
click at [781, 198] on button "Continue Shopping" at bounding box center [785, 195] width 143 height 30
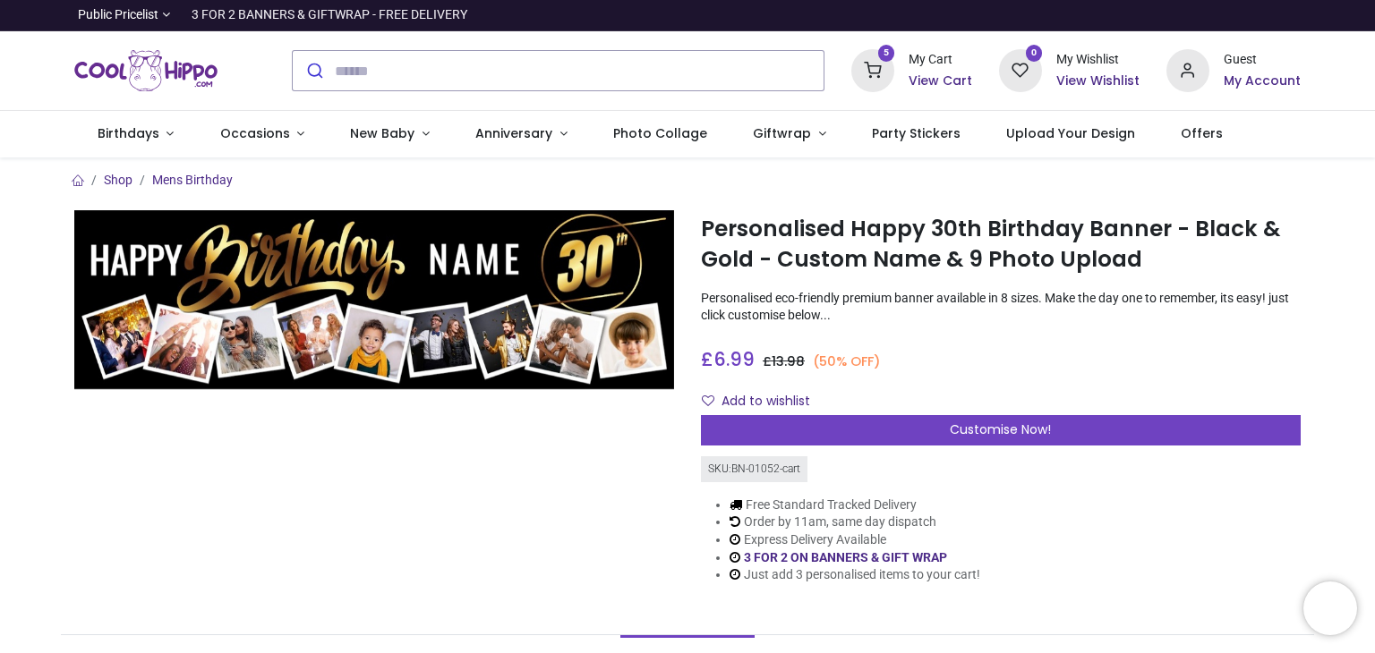
click at [888, 62] on icon at bounding box center [872, 70] width 43 height 43
click at [876, 75] on icon at bounding box center [872, 70] width 43 height 43
click at [888, 52] on sup "5" at bounding box center [886, 53] width 17 height 17
click at [942, 83] on div at bounding box center [687, 326] width 1375 height 653
click at [942, 83] on h6 "View Cart" at bounding box center [941, 82] width 64 height 18
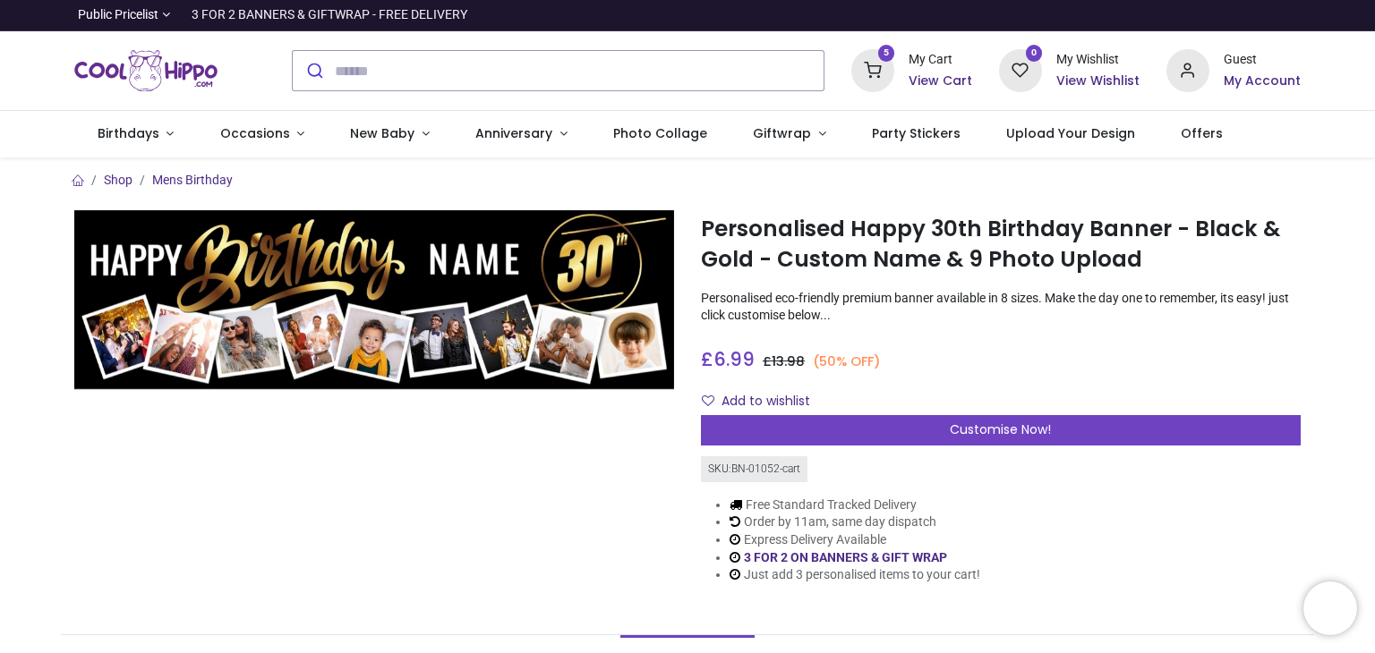
click at [140, 132] on div at bounding box center [687, 326] width 1375 height 653
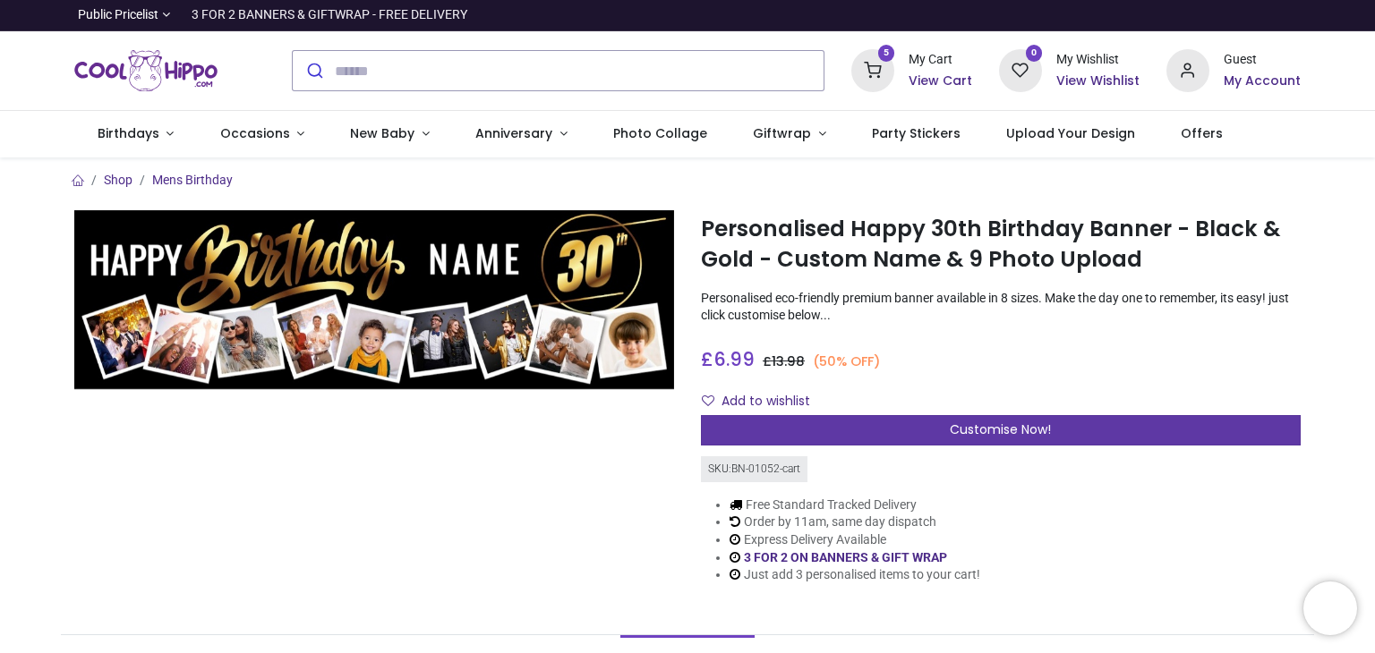
click at [945, 436] on div "Customise Now!" at bounding box center [1001, 430] width 600 height 30
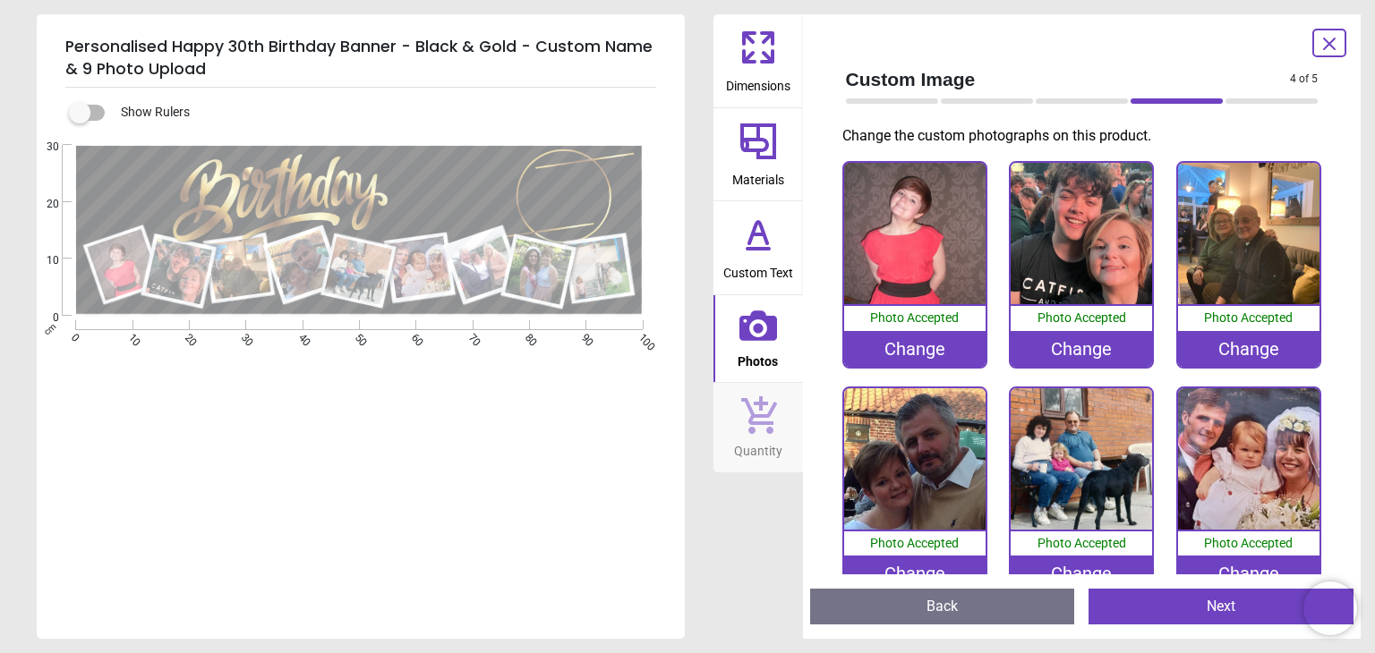
scroll to position [253, 0]
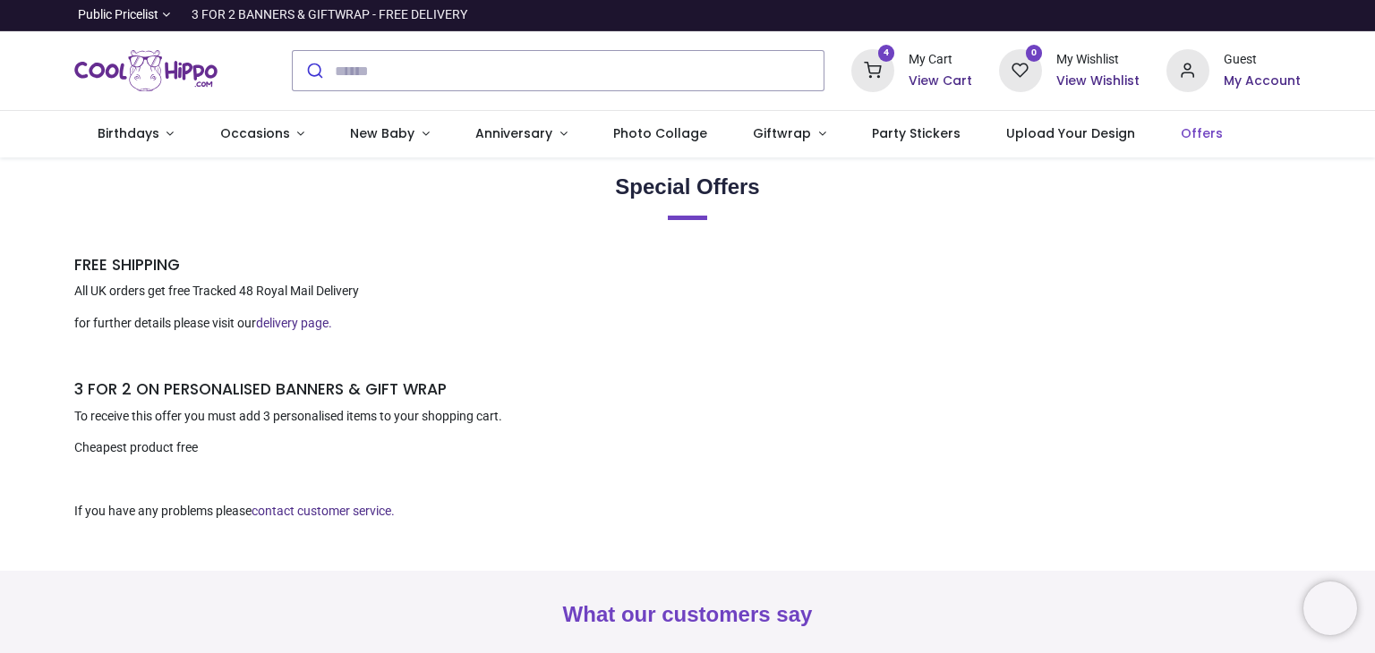
click at [884, 79] on icon at bounding box center [872, 70] width 43 height 43
click at [945, 82] on h6 "View Cart" at bounding box center [941, 82] width 64 height 18
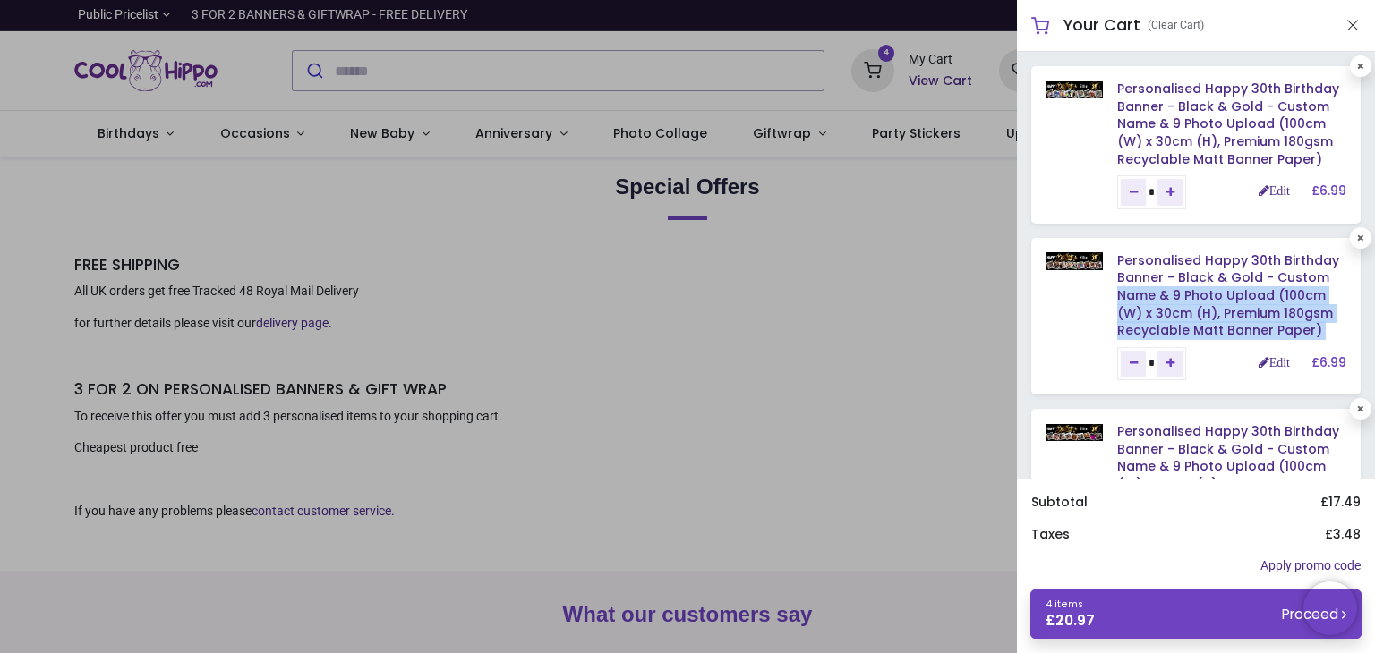
drag, startPoint x: 1364, startPoint y: 275, endPoint x: 1374, endPoint y: 384, distance: 109.6
click at [1374, 384] on div "Personalised Happy 30th Birthday Banner - Black & Gold - Custom Name & 9 Photo …" at bounding box center [1196, 265] width 358 height 427
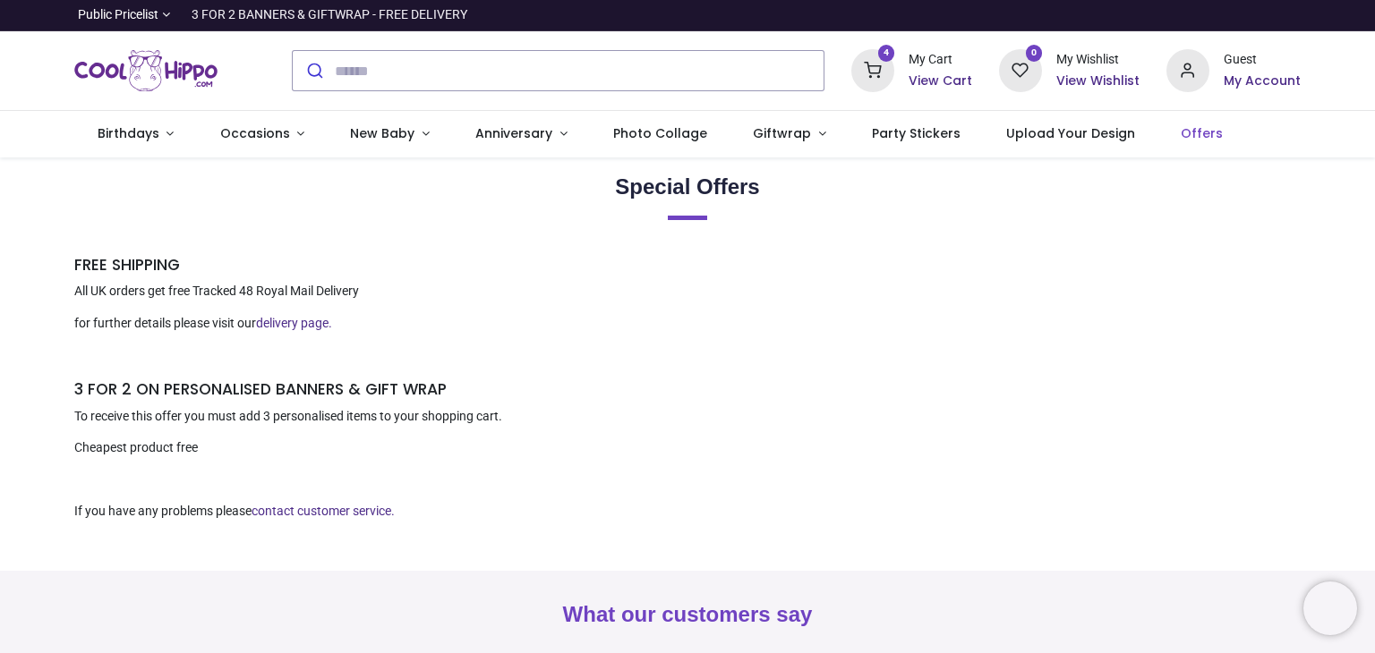
click at [680, 494] on div at bounding box center [687, 326] width 1375 height 653
click at [146, 141] on span "Birthdays" at bounding box center [129, 133] width 62 height 18
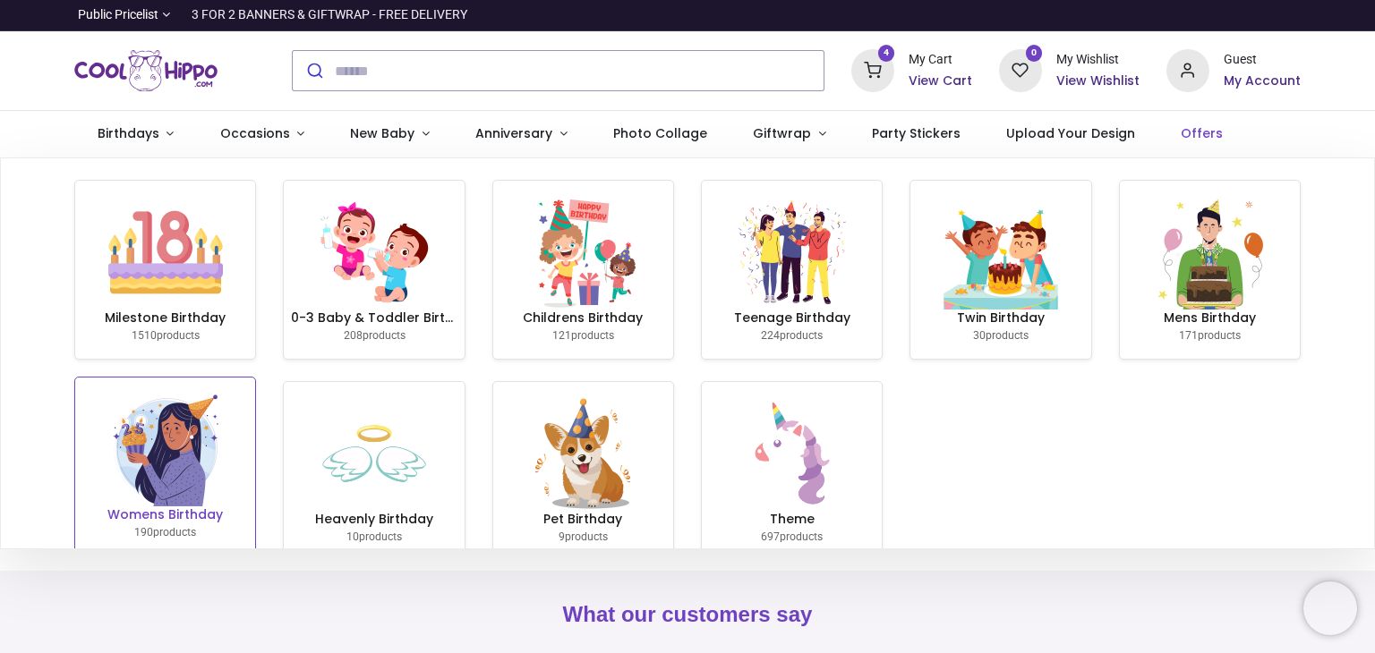
click at [187, 439] on img at bounding box center [165, 449] width 115 height 115
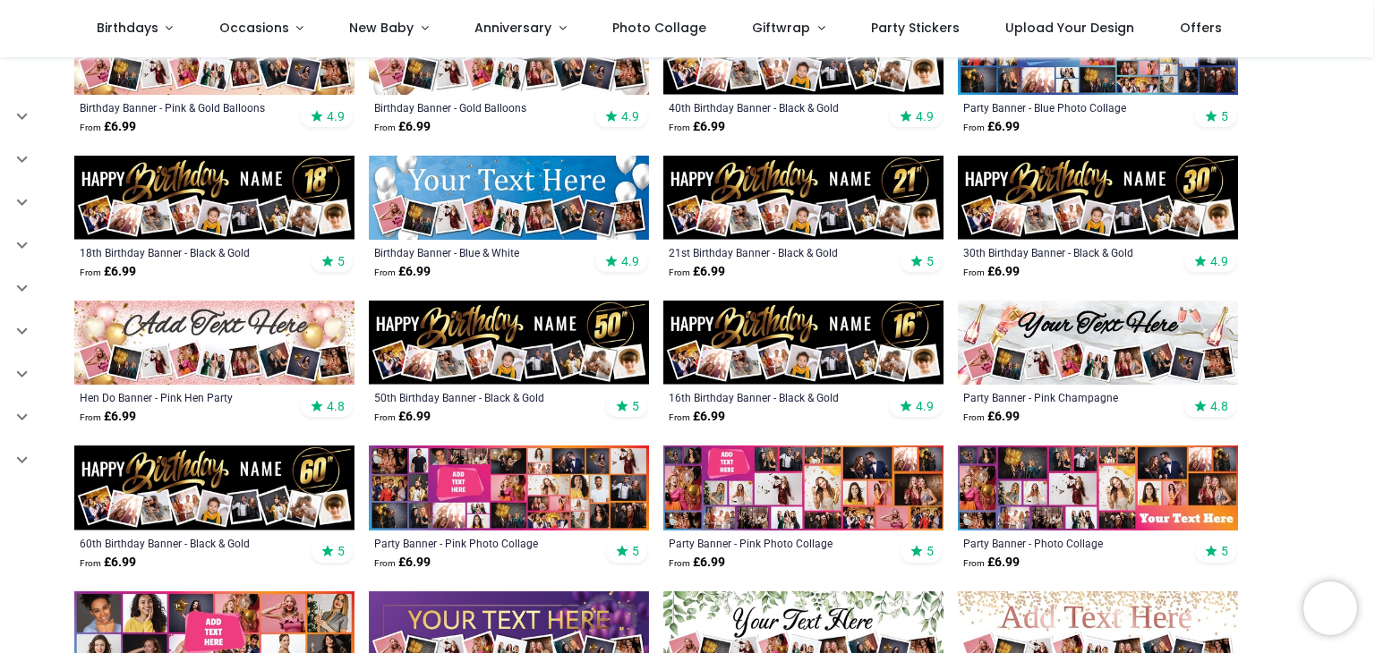
scroll to position [403, 0]
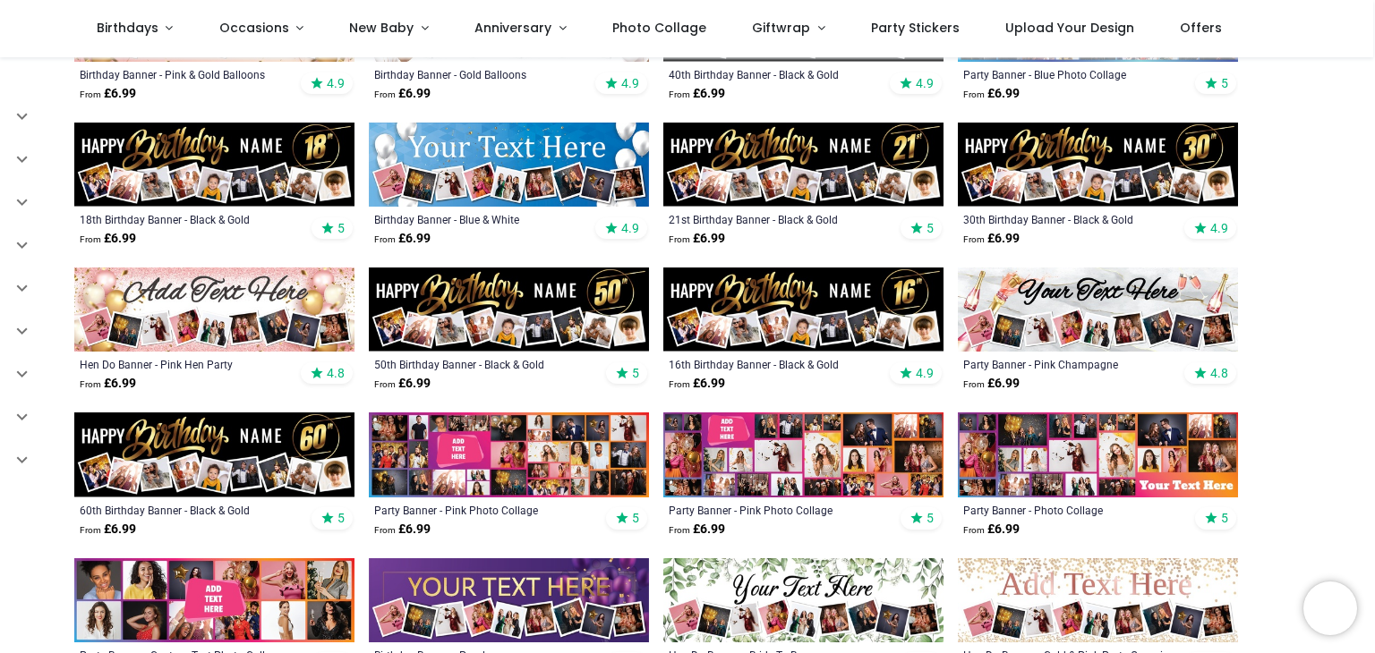
click at [1068, 135] on img at bounding box center [1098, 165] width 280 height 84
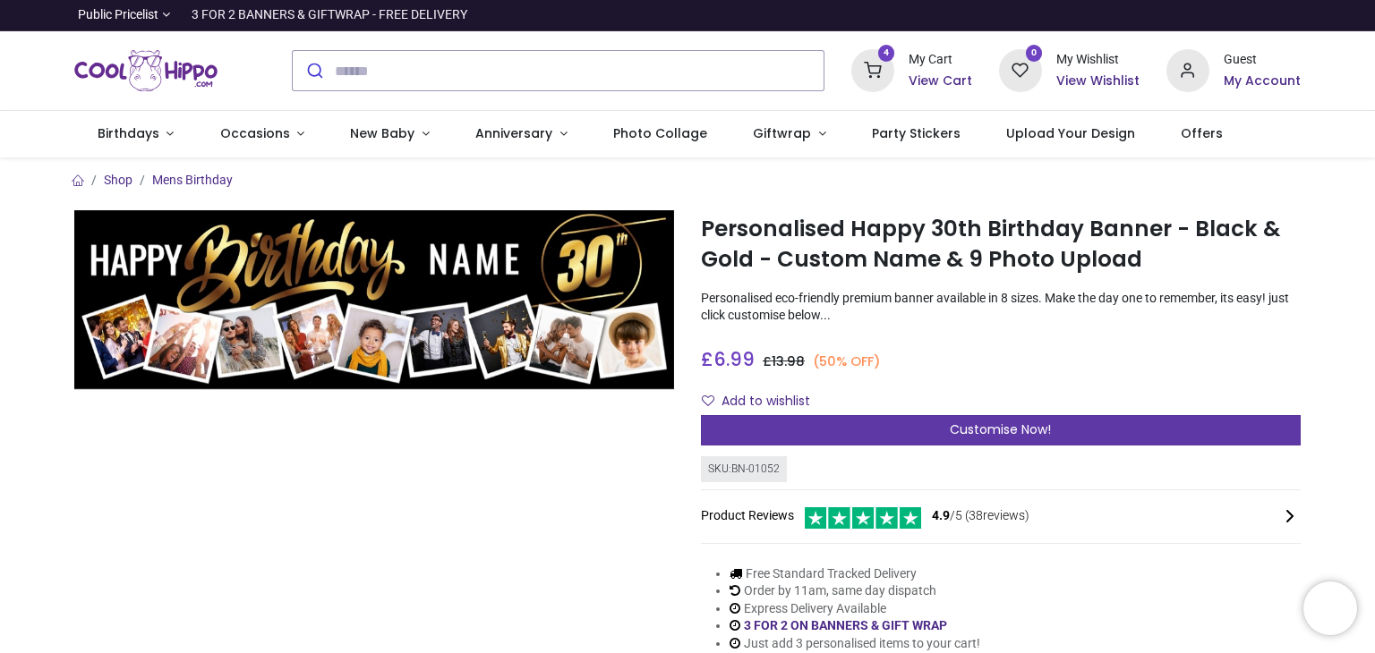
click at [1029, 423] on span "Customise Now!" at bounding box center [1000, 430] width 101 height 18
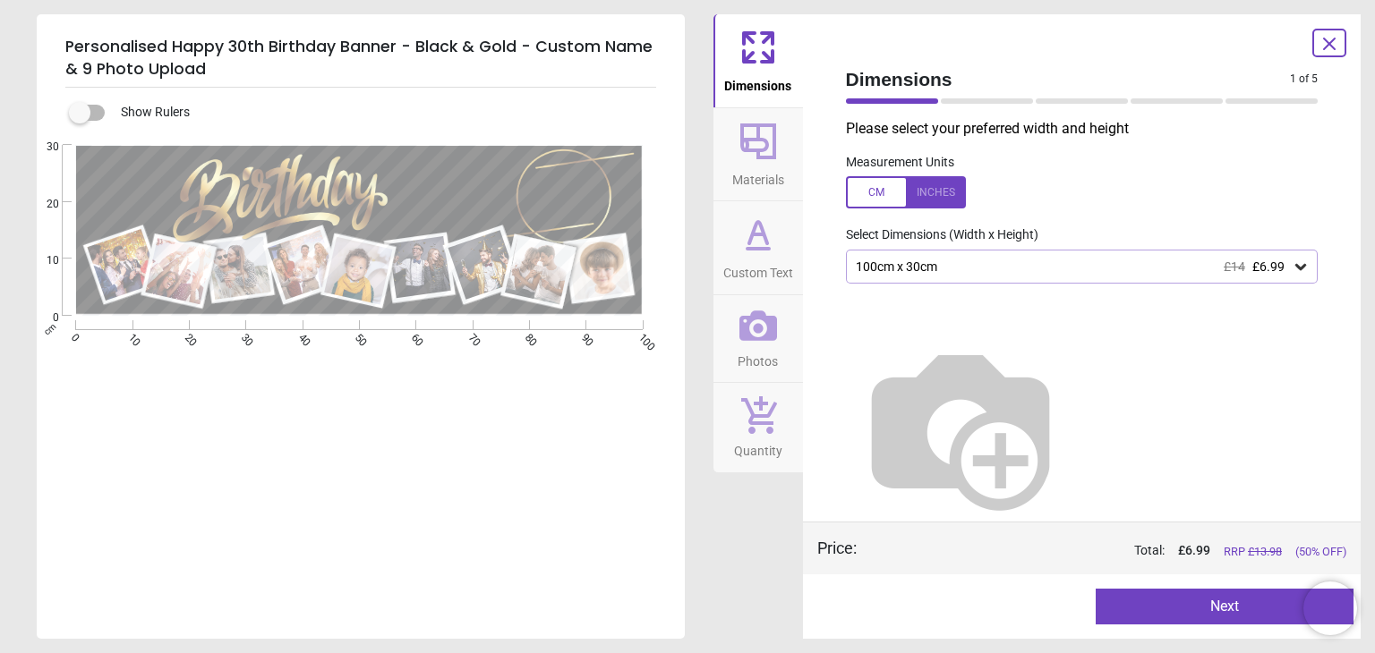
click at [761, 266] on span "Custom Text" at bounding box center [758, 269] width 70 height 27
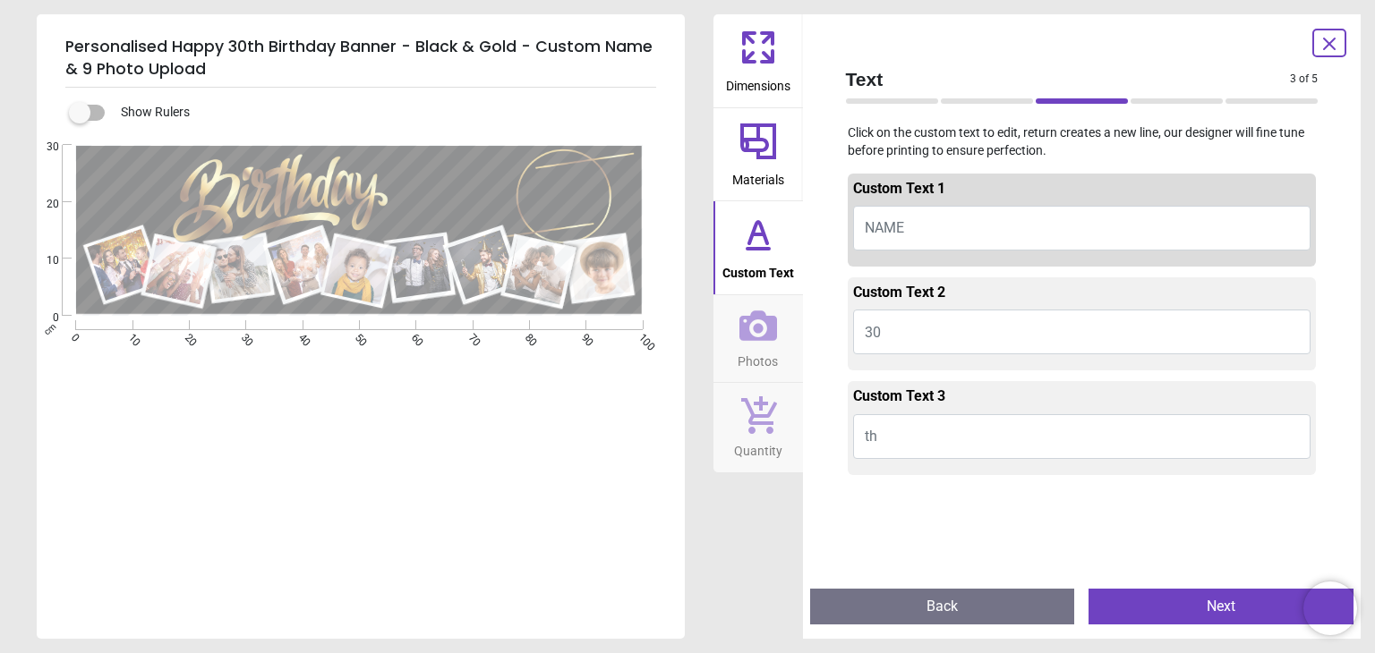
click at [911, 231] on button "NAME" at bounding box center [1082, 228] width 458 height 45
click at [890, 224] on span "NAME" at bounding box center [884, 227] width 39 height 17
type textarea "*****"
click at [755, 350] on span "Photos" at bounding box center [758, 358] width 40 height 27
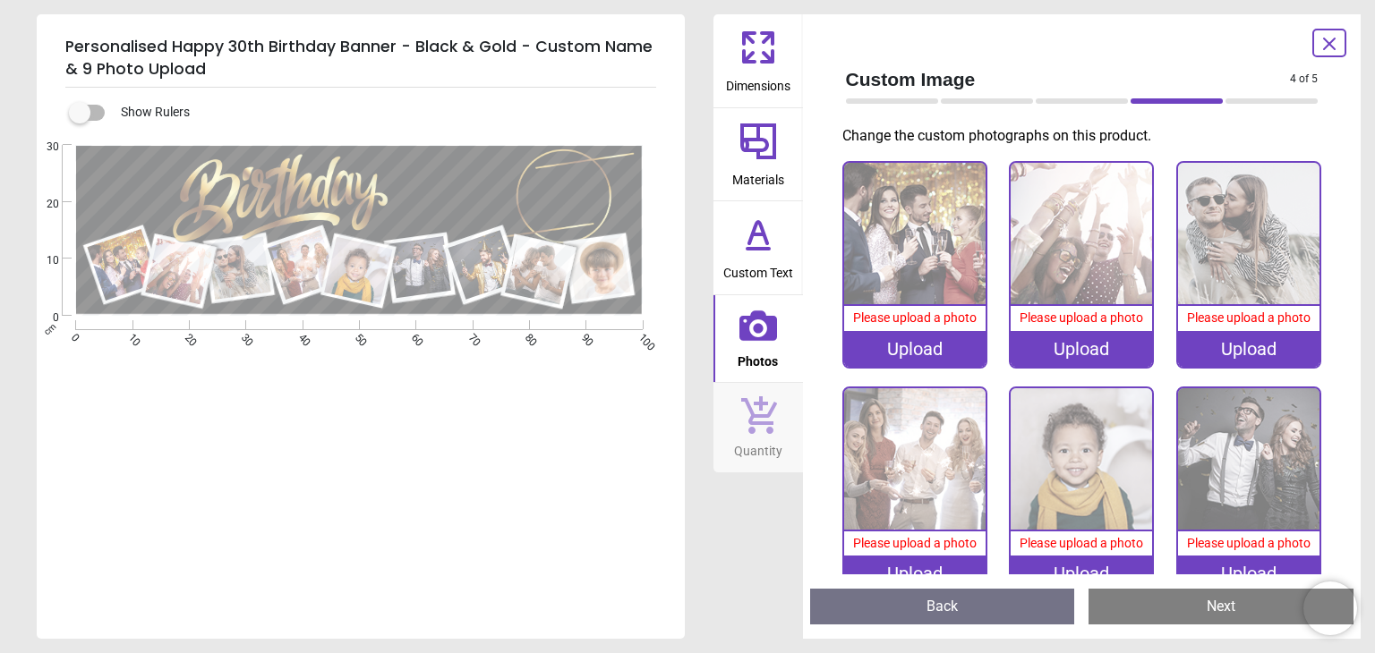
click at [919, 340] on div "Upload" at bounding box center [914, 349] width 141 height 36
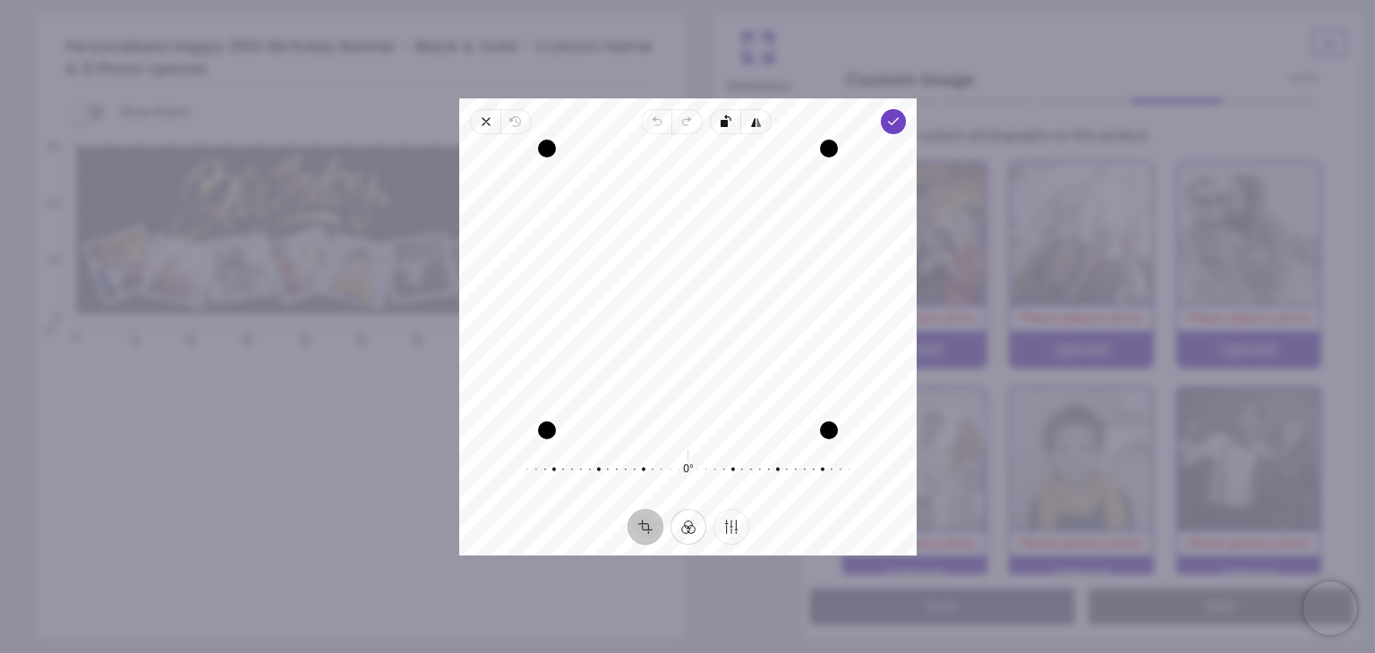
click at [695, 525] on button "Filter" at bounding box center [688, 527] width 36 height 36
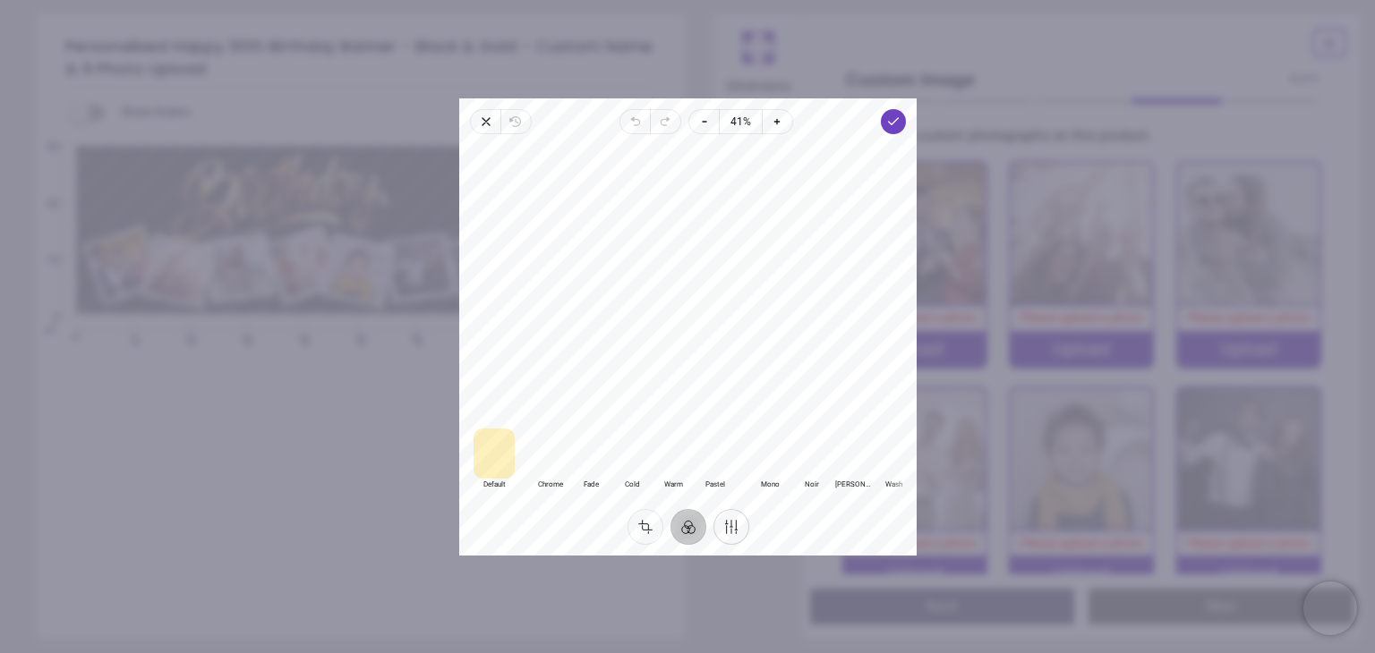
click at [731, 528] on button "Finetune" at bounding box center [731, 527] width 36 height 36
click at [508, 485] on span "Brightness" at bounding box center [508, 482] width 48 height 10
drag, startPoint x: 684, startPoint y: 440, endPoint x: 634, endPoint y: 442, distance: 50.2
click at [634, 442] on div at bounding box center [630, 445] width 344 height 50
drag, startPoint x: 634, startPoint y: 442, endPoint x: 581, endPoint y: 441, distance: 52.8
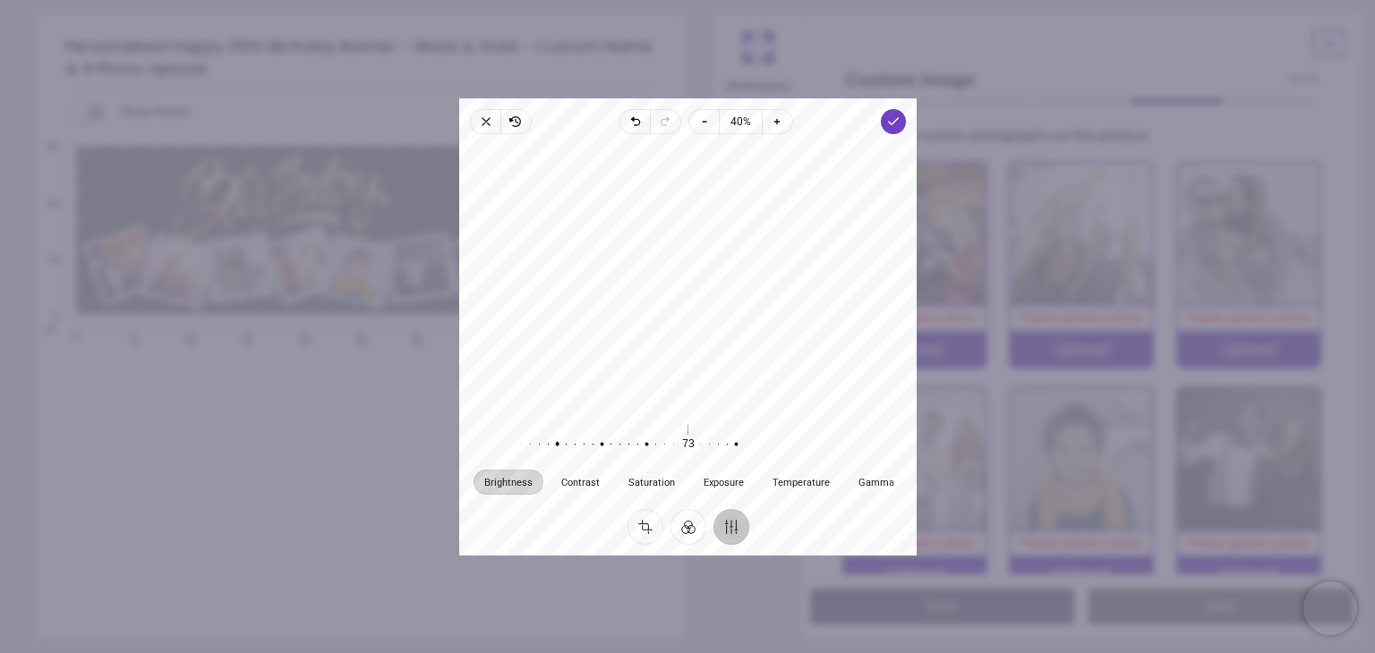
click at [581, 441] on div at bounding box center [548, 445] width 344 height 50
click at [896, 130] on span "Done" at bounding box center [893, 121] width 25 height 25
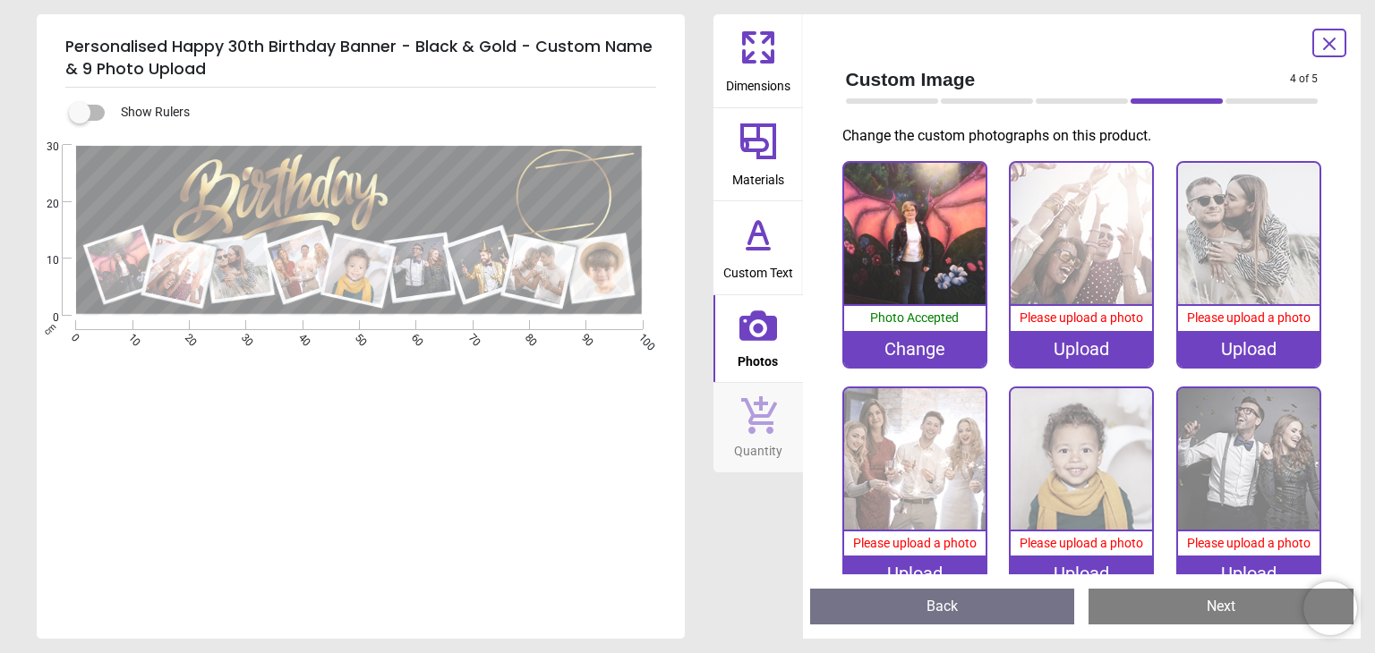
click at [1068, 341] on div "Upload" at bounding box center [1081, 349] width 141 height 36
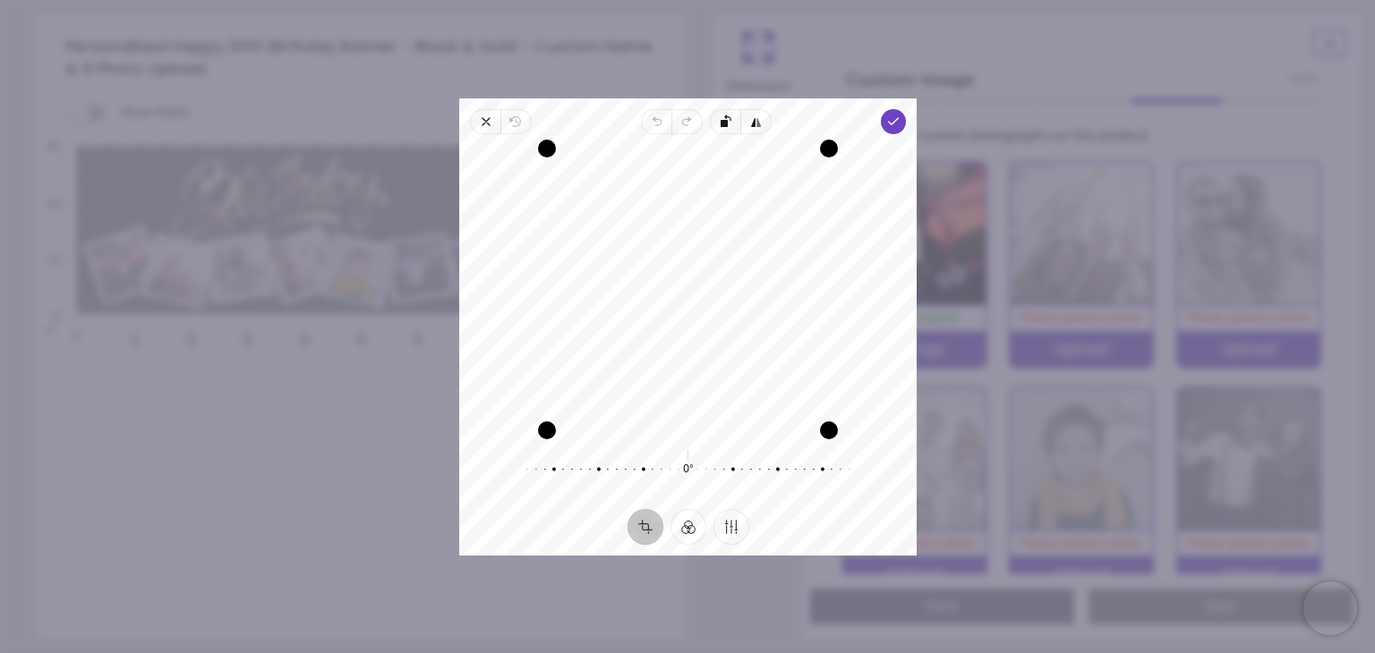
drag, startPoint x: 735, startPoint y: 327, endPoint x: 720, endPoint y: 384, distance: 59.3
click at [720, 384] on div "Recenter" at bounding box center [688, 290] width 429 height 282
click at [892, 133] on span "Done" at bounding box center [893, 121] width 25 height 25
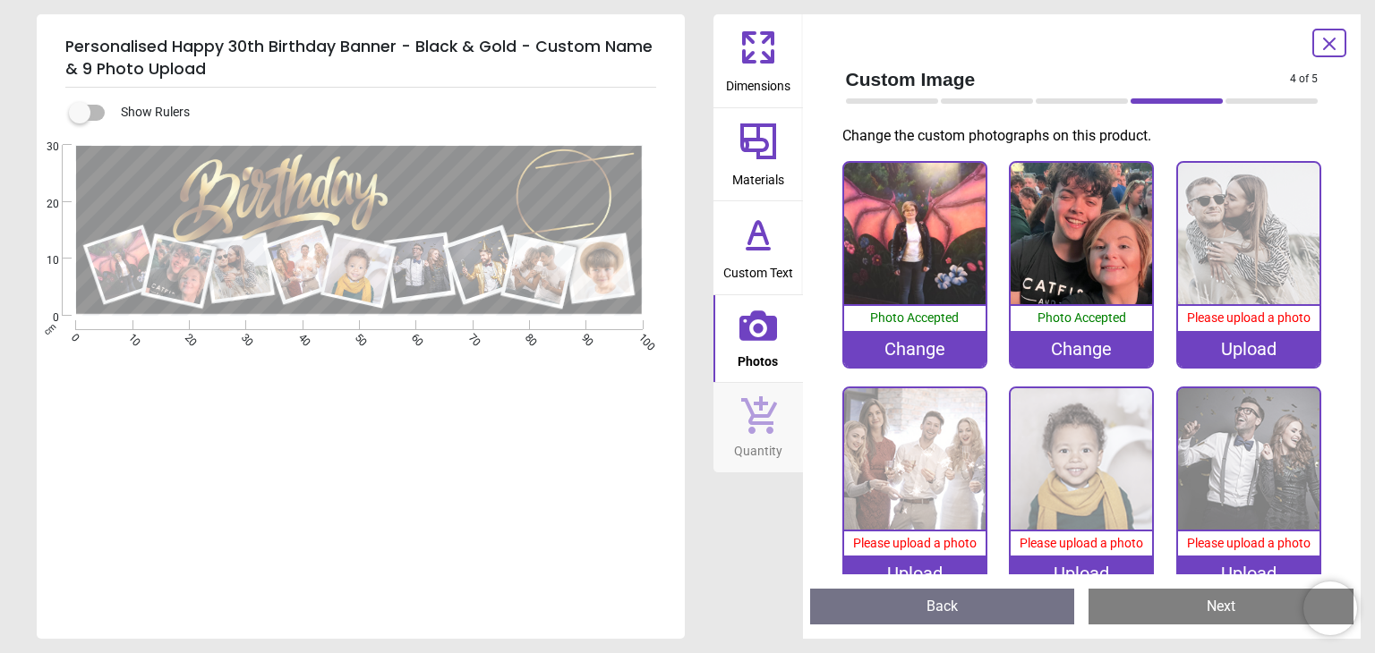
click at [1233, 353] on div "Upload" at bounding box center [1248, 349] width 141 height 36
click at [1242, 342] on div "Upload" at bounding box center [1248, 349] width 141 height 36
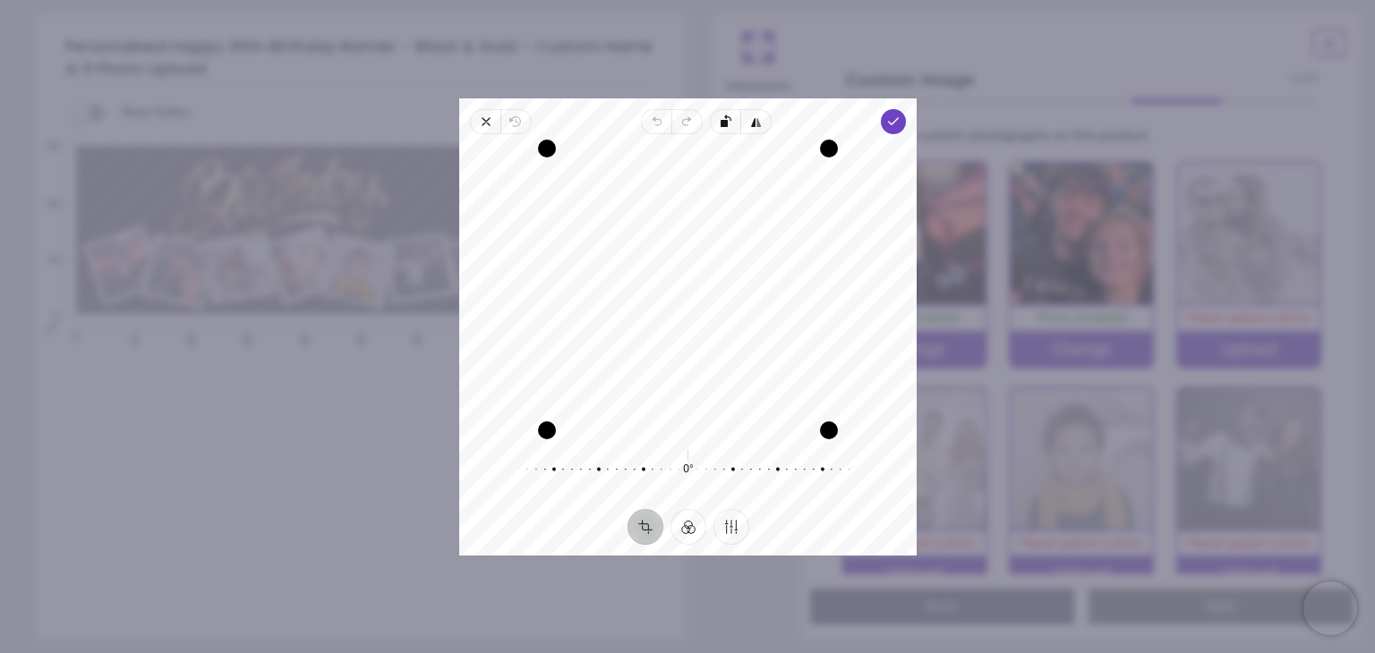
click at [729, 387] on div "Recenter" at bounding box center [688, 290] width 429 height 282
drag, startPoint x: 753, startPoint y: 382, endPoint x: 704, endPoint y: 380, distance: 48.4
click at [704, 380] on div "Recenter" at bounding box center [688, 290] width 429 height 282
drag, startPoint x: 751, startPoint y: 286, endPoint x: 767, endPoint y: 289, distance: 16.5
click at [767, 289] on div "Recenter" at bounding box center [688, 290] width 429 height 282
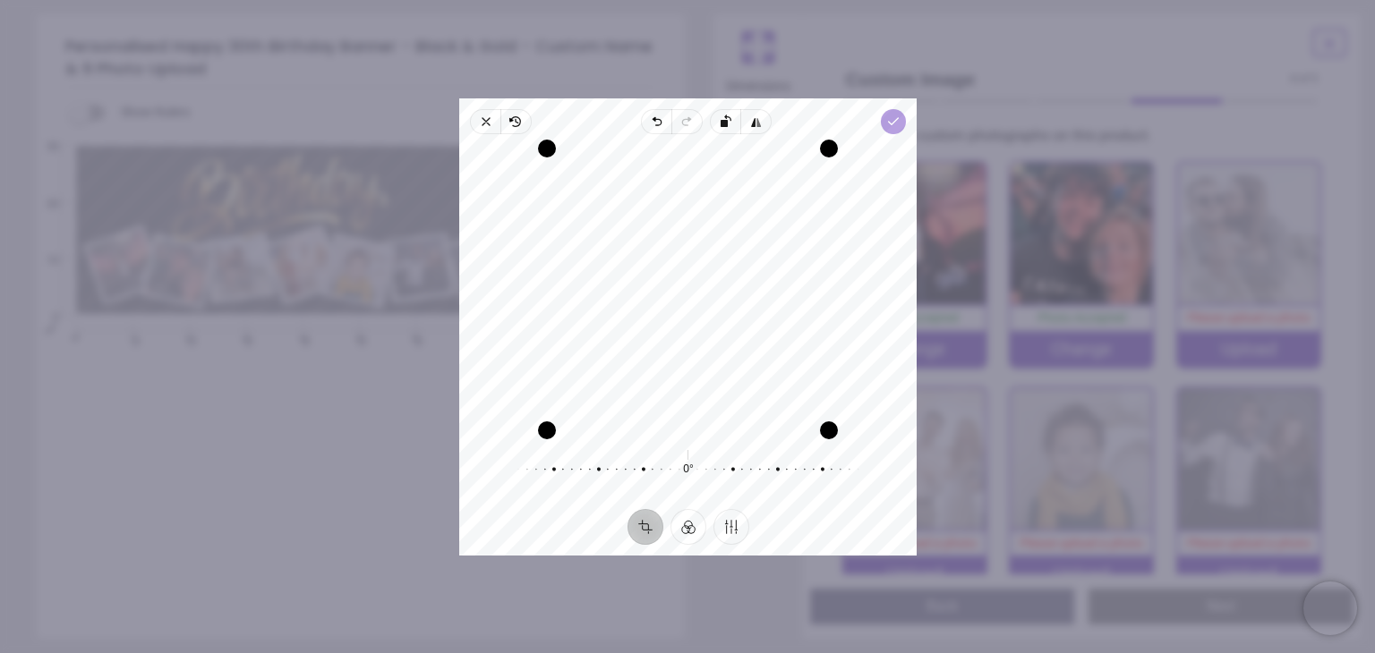
click at [895, 124] on icon "button" at bounding box center [893, 122] width 14 height 14
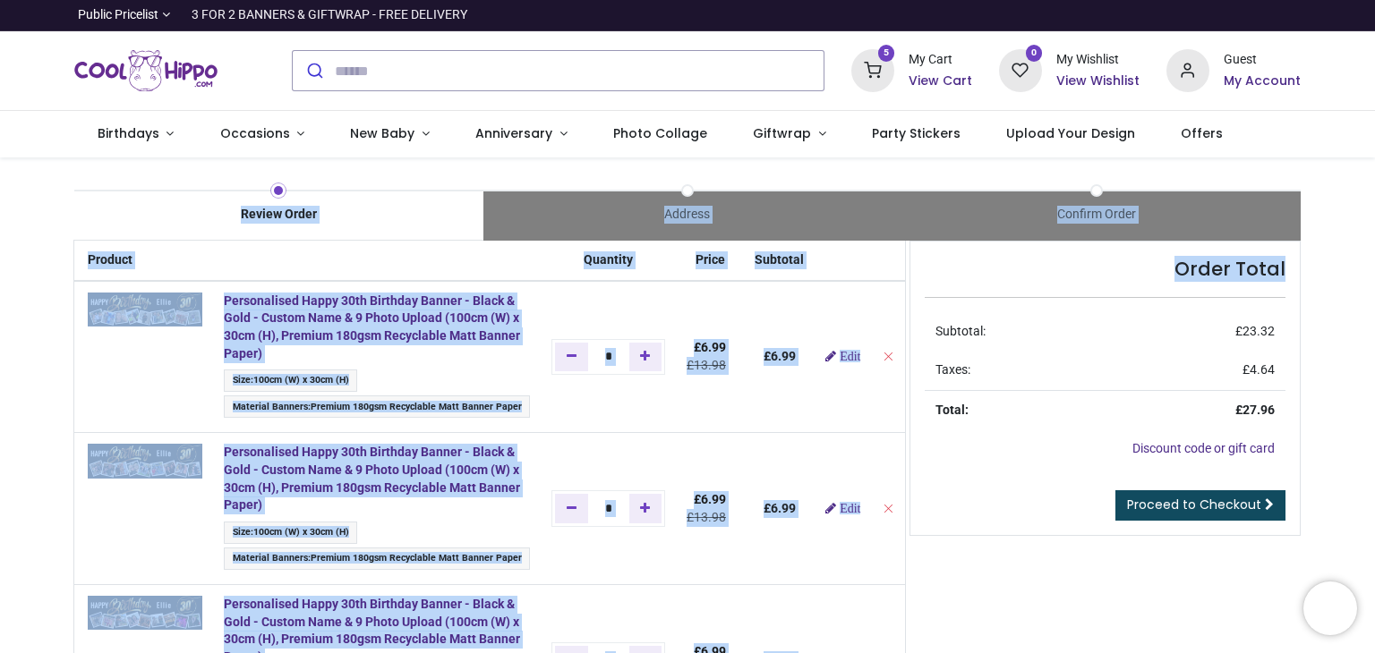
drag, startPoint x: 1371, startPoint y: 169, endPoint x: 1374, endPoint y: 265, distance: 95.8
click at [1374, 265] on div "Login • Register Birthdays Milestone Birthday 1510 products 208" at bounding box center [687, 326] width 1375 height 653
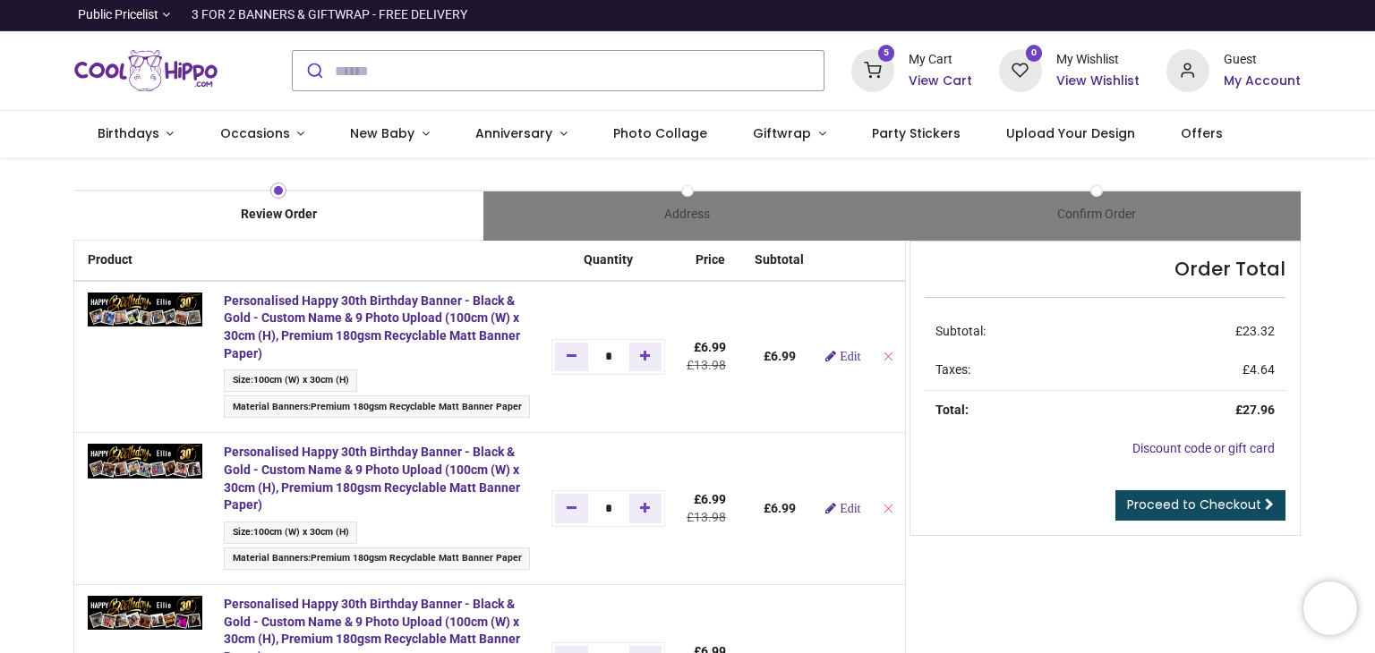
click at [1341, 150] on nav "0 5 Birthdays 1510 208" at bounding box center [687, 134] width 1375 height 47
click at [644, 363] on icon "Add one" at bounding box center [645, 356] width 10 height 13
type input "*"
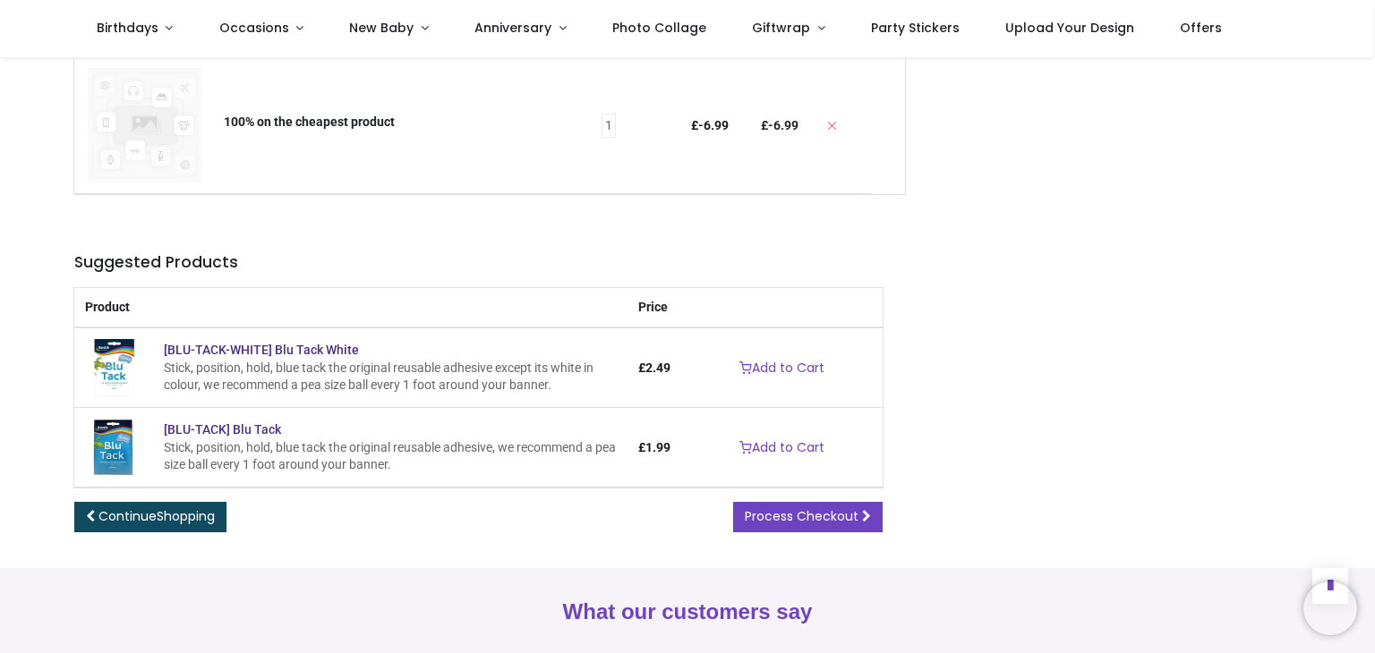
scroll to position [1013, 0]
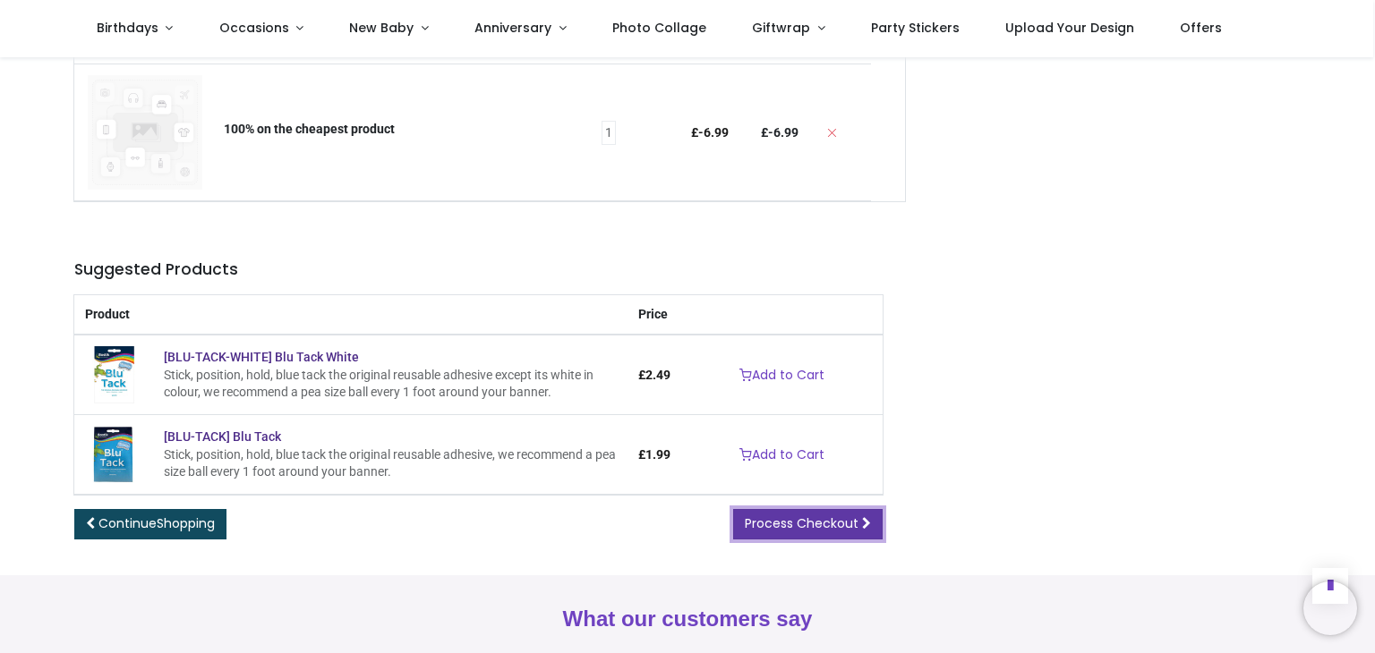
click at [819, 525] on span "Process Checkout" at bounding box center [802, 524] width 114 height 18
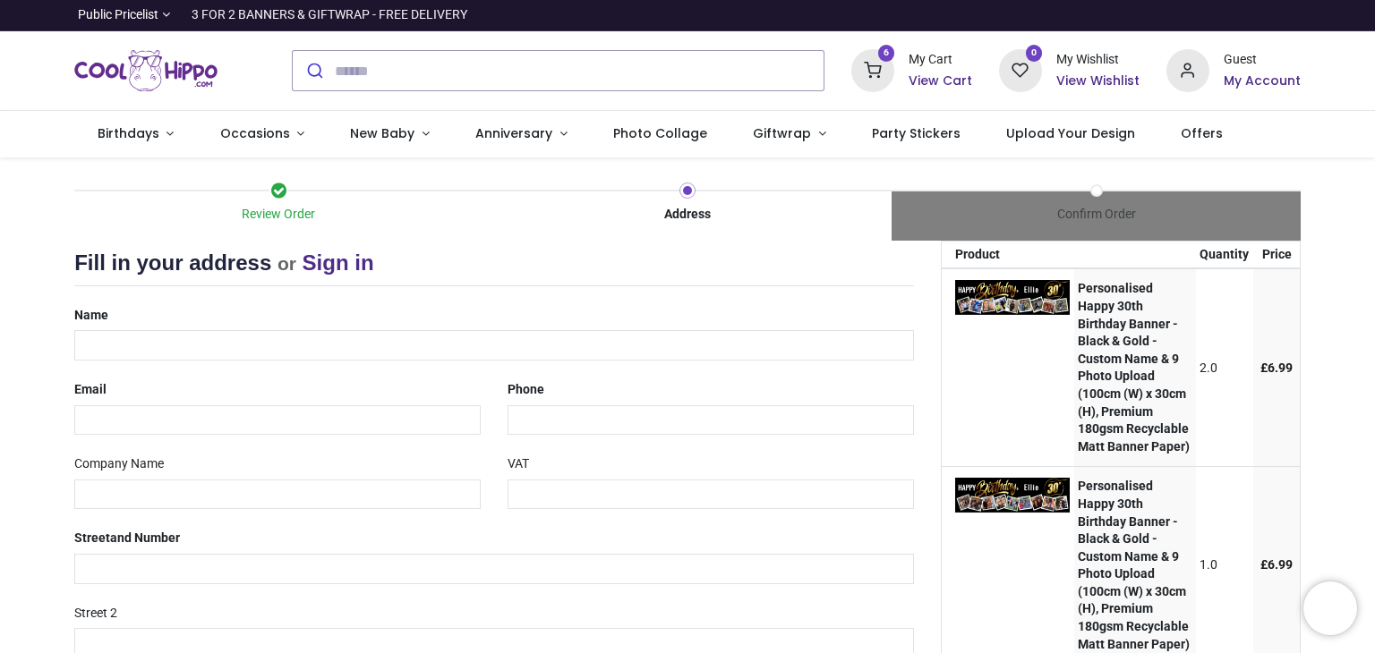
select select "***"
click at [128, 354] on input "text" at bounding box center [494, 345] width 840 height 30
type input "**********"
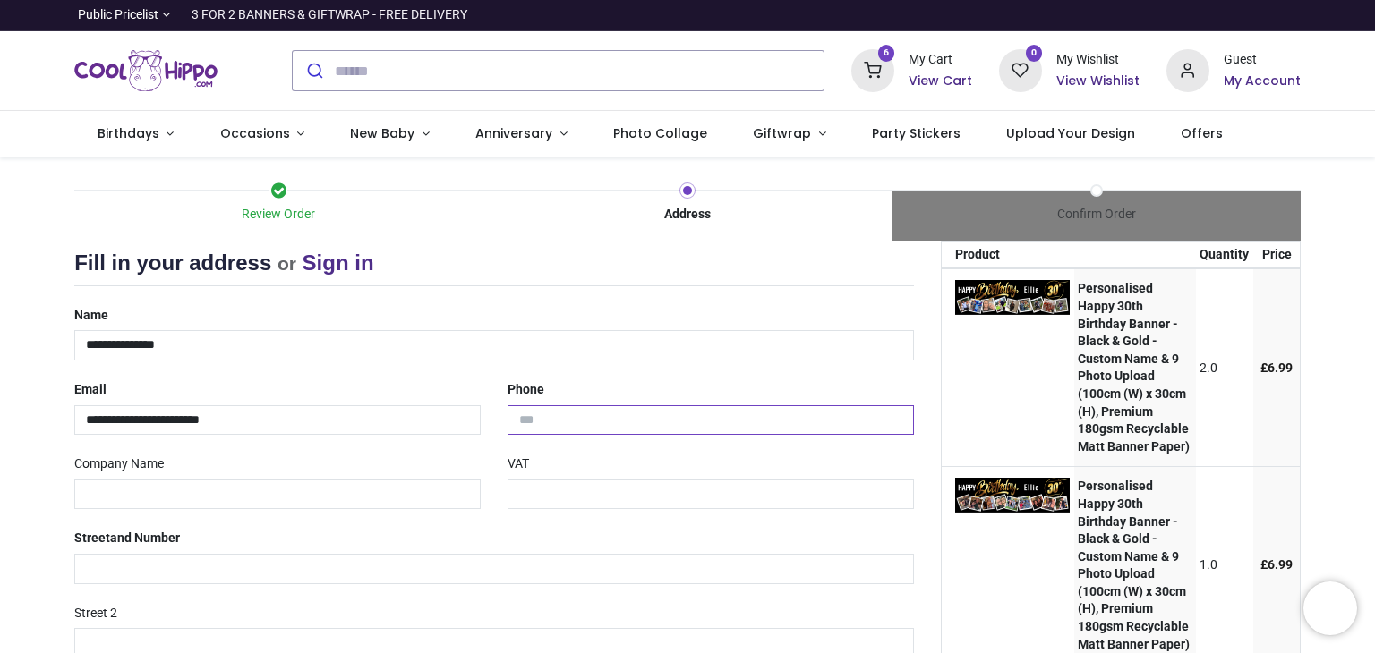
type input "**********"
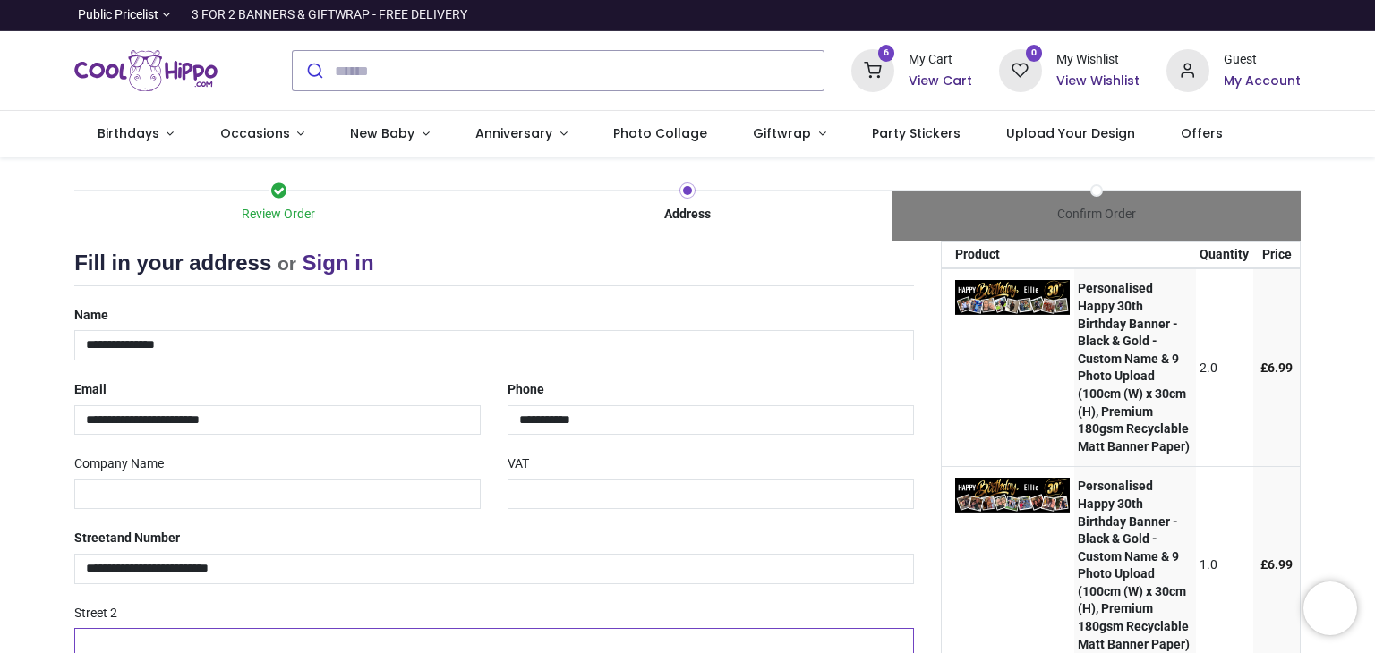
type input "*********"
type input "**********"
type input "*******"
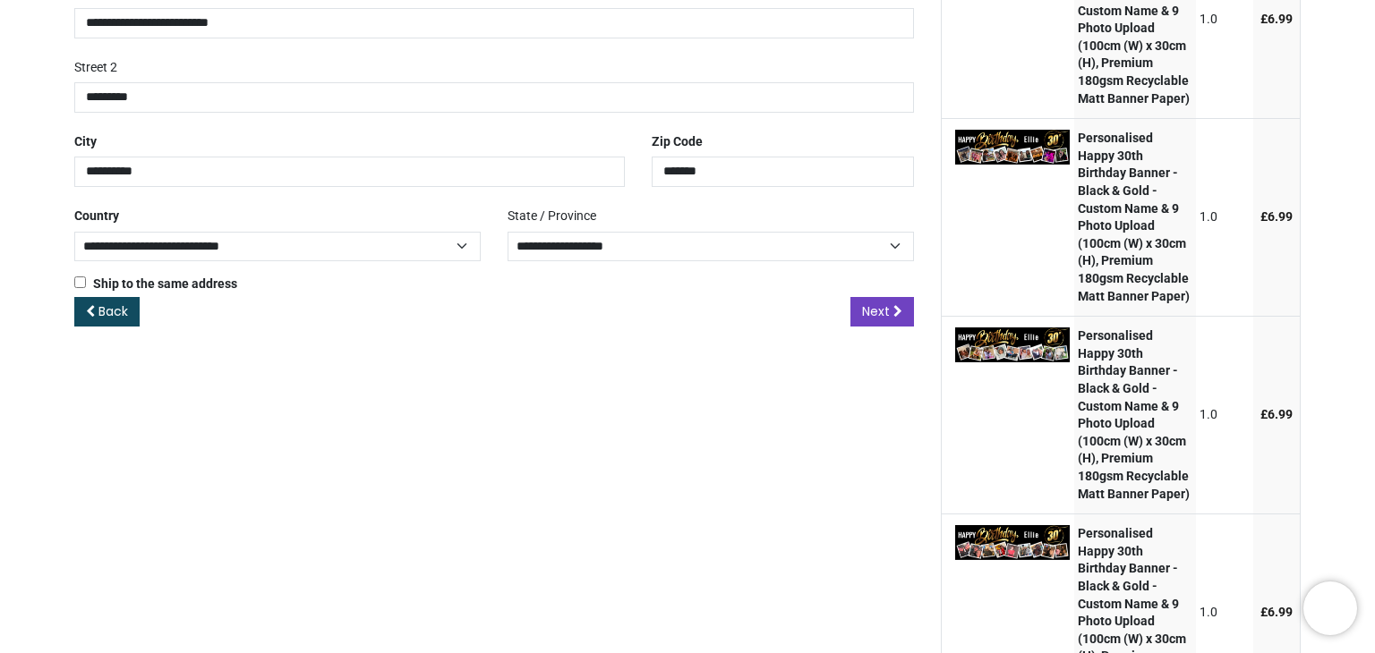
scroll to position [548, 0]
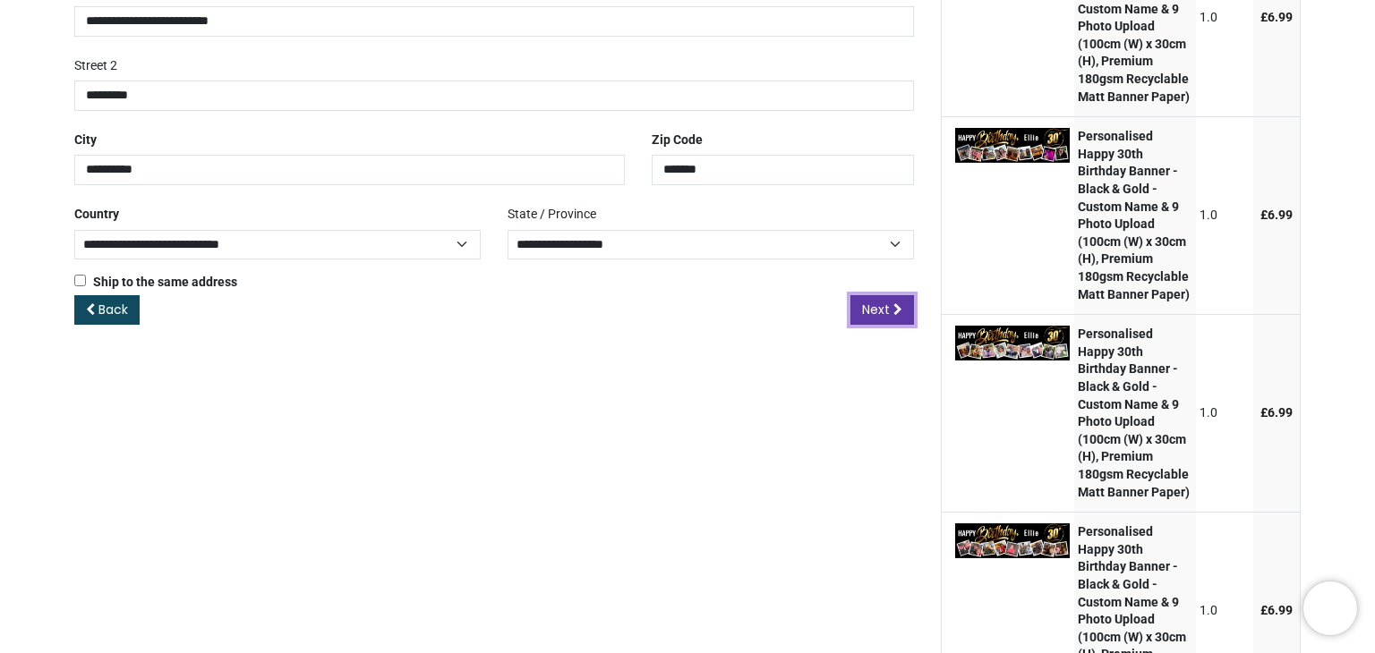
click at [885, 302] on span "Next" at bounding box center [876, 310] width 28 height 18
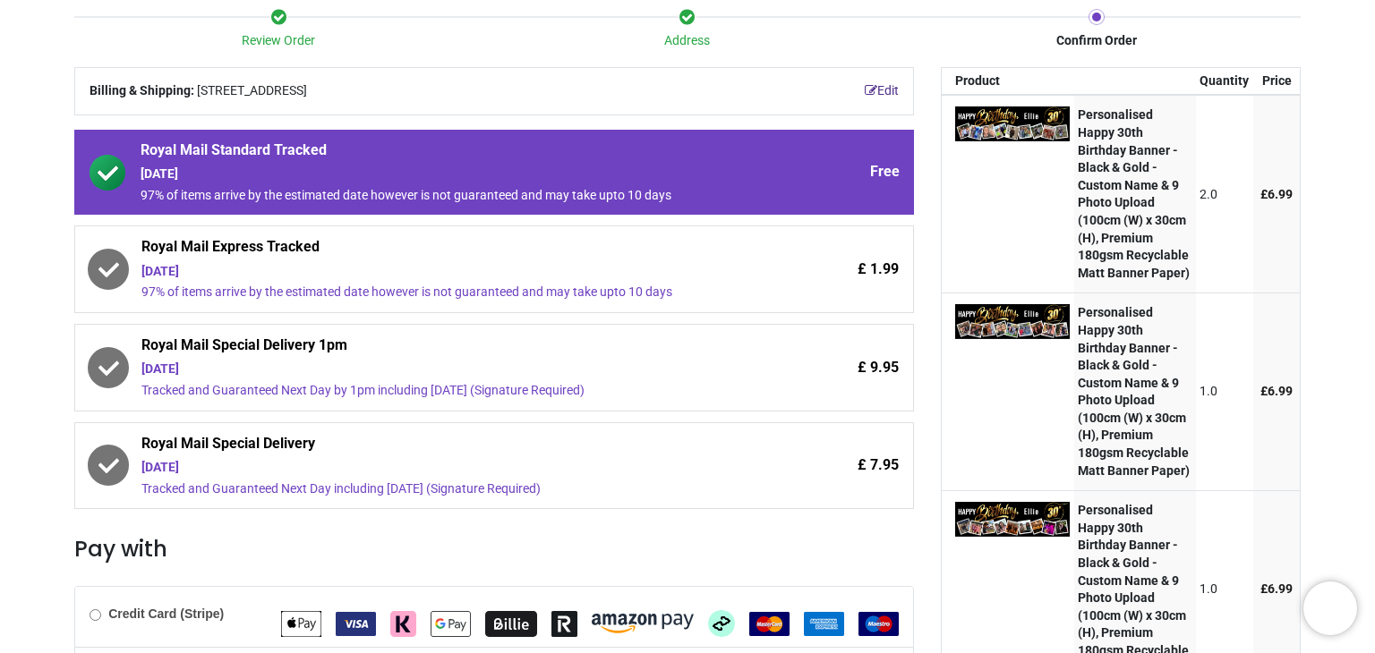
scroll to position [155, 0]
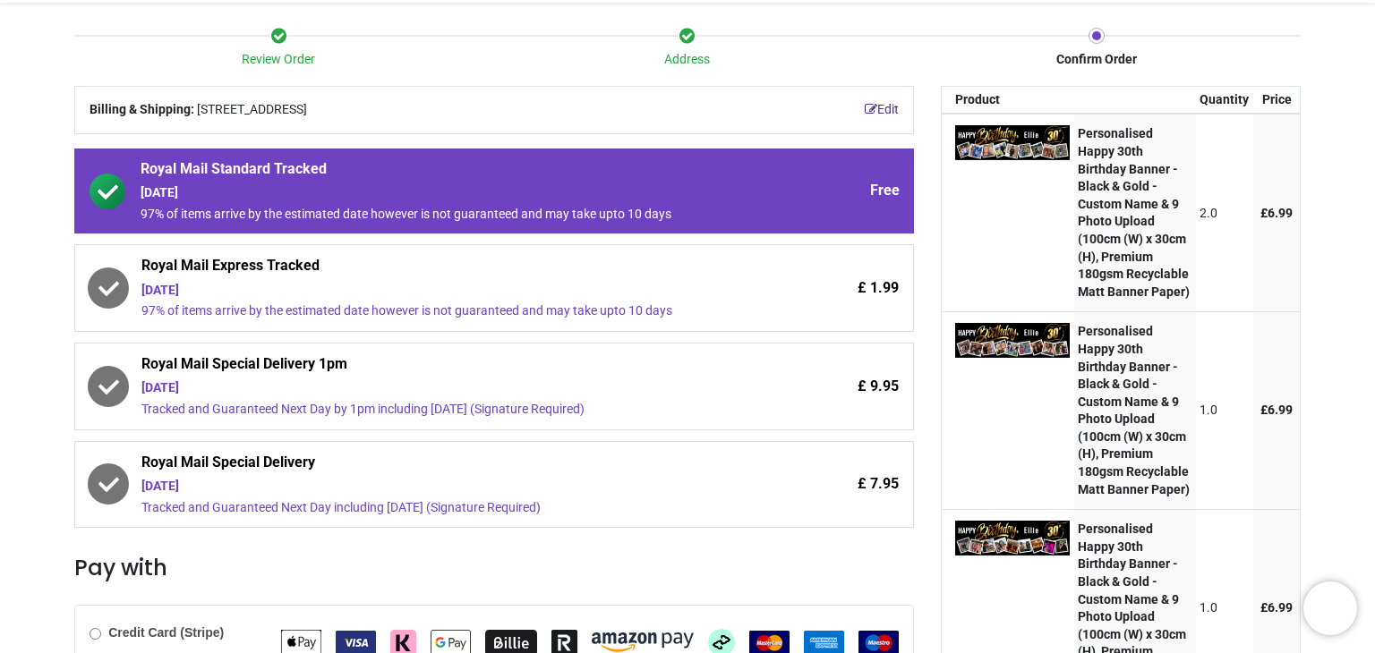
click at [260, 279] on span "Royal Mail Express Tracked" at bounding box center [444, 268] width 606 height 25
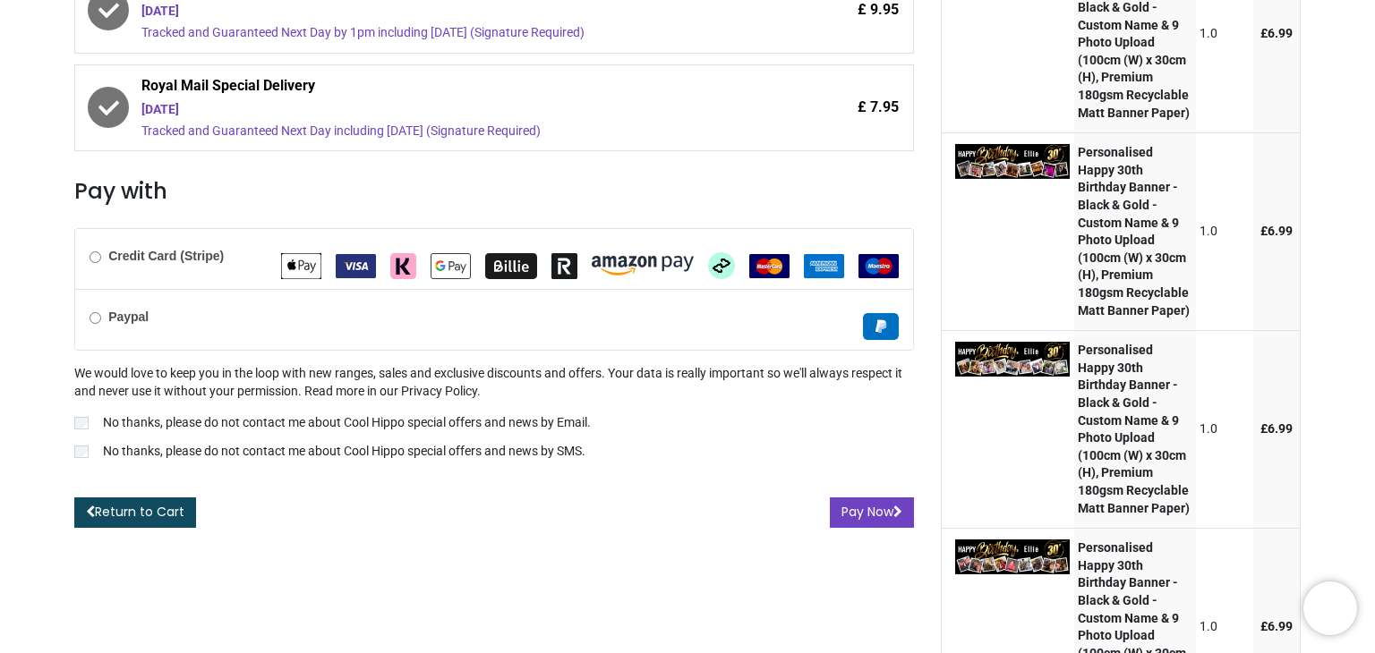
scroll to position [537, 0]
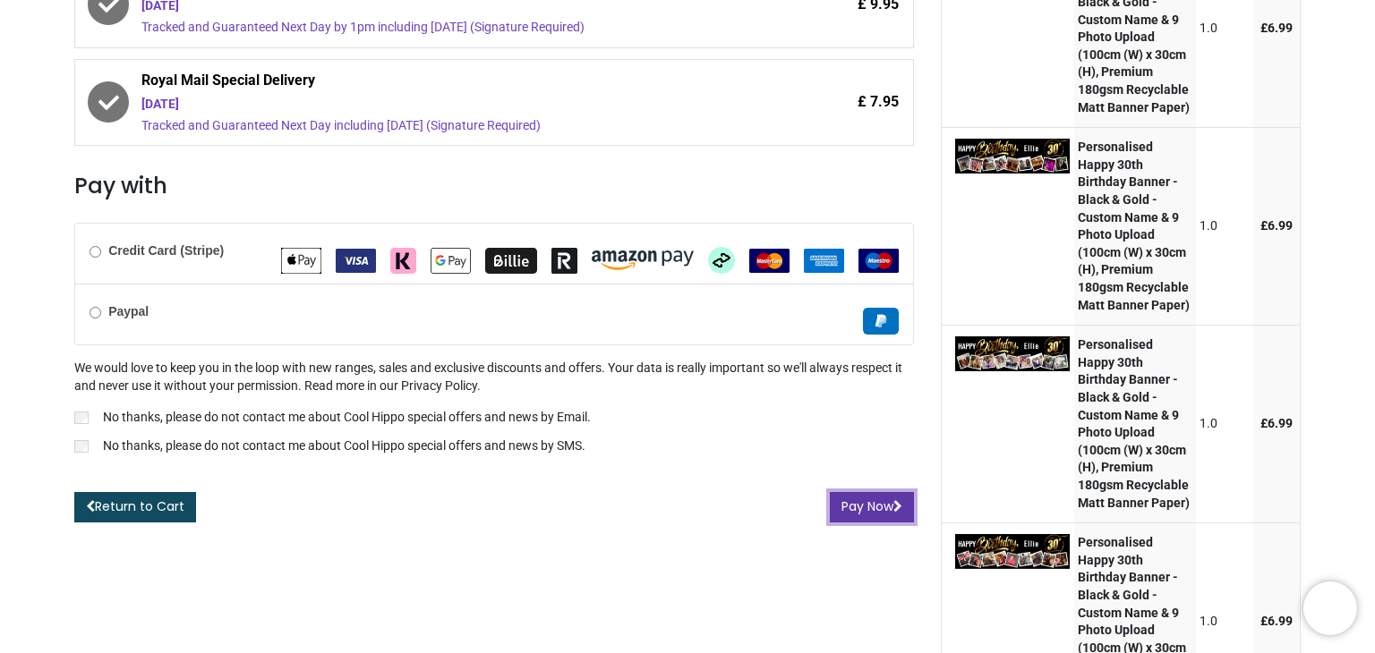
click at [876, 507] on button "Pay Now" at bounding box center [872, 507] width 84 height 30
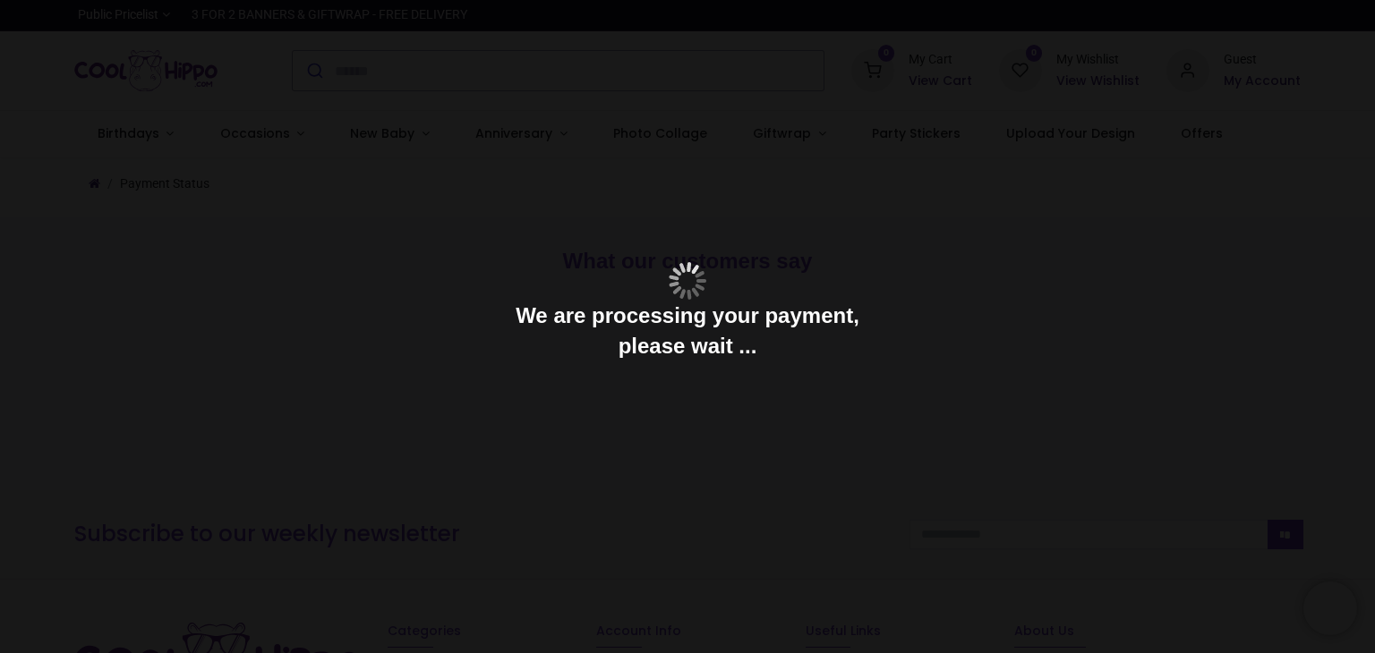
click at [1201, 444] on div at bounding box center [687, 326] width 1375 height 653
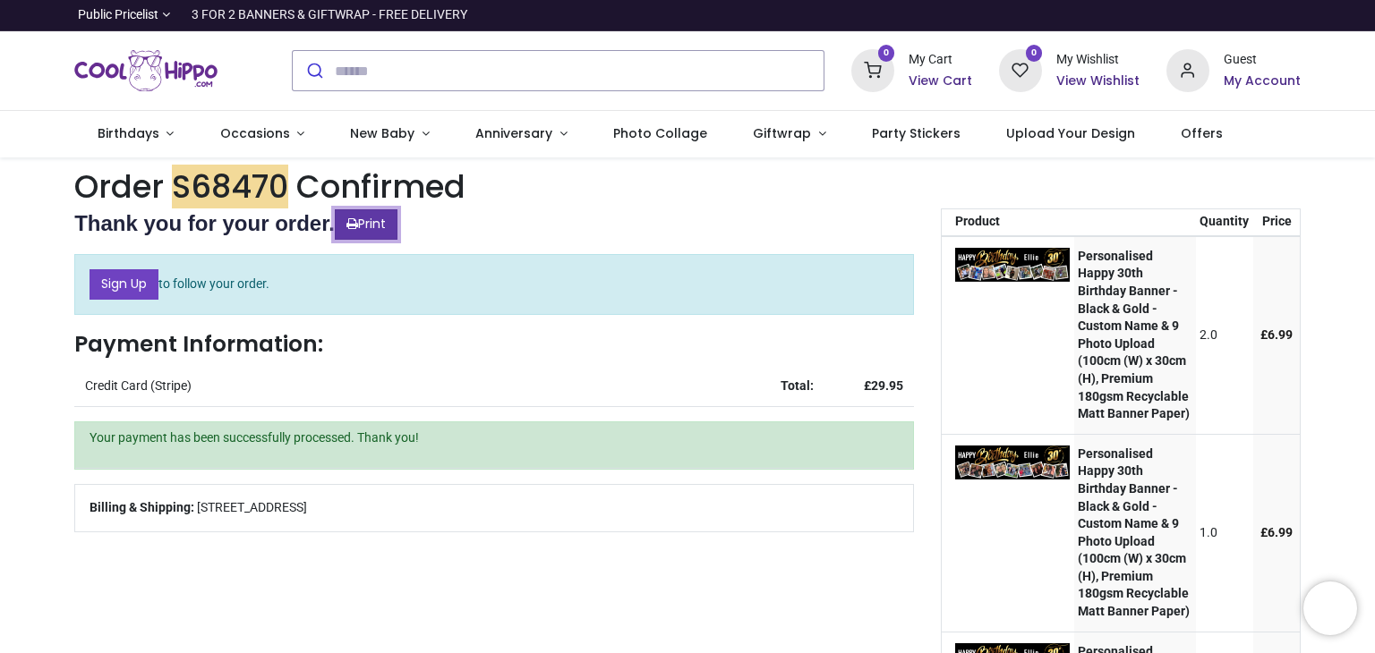
click at [394, 227] on link "Print" at bounding box center [366, 224] width 63 height 30
